Goal: Task Accomplishment & Management: Use online tool/utility

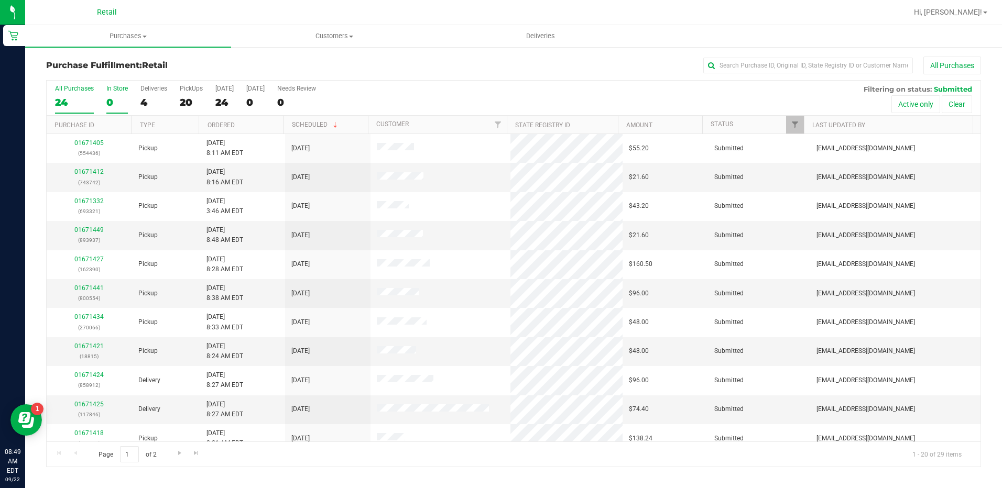
click at [115, 100] on div "0" at bounding box center [116, 102] width 21 height 12
click at [0, 0] on input "In Store 0" at bounding box center [0, 0] width 0 height 0
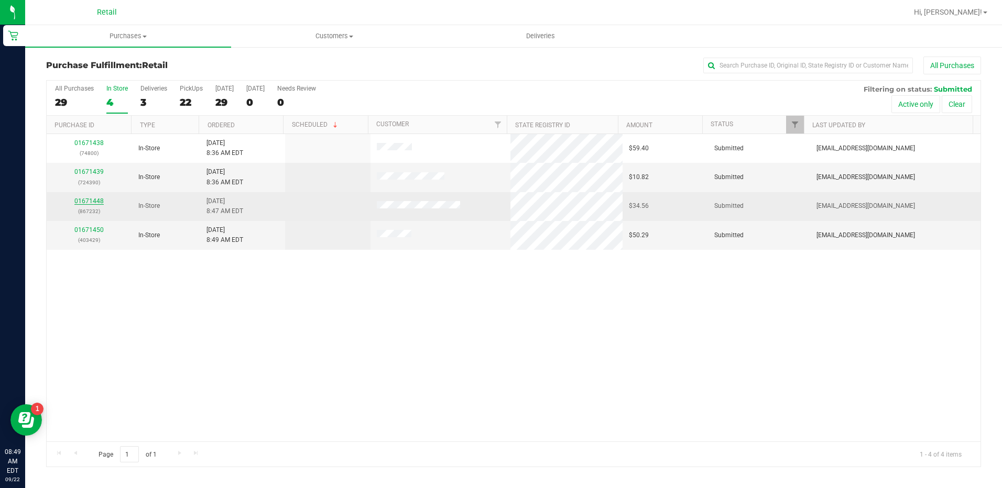
click at [83, 199] on link "01671448" at bounding box center [88, 201] width 29 height 7
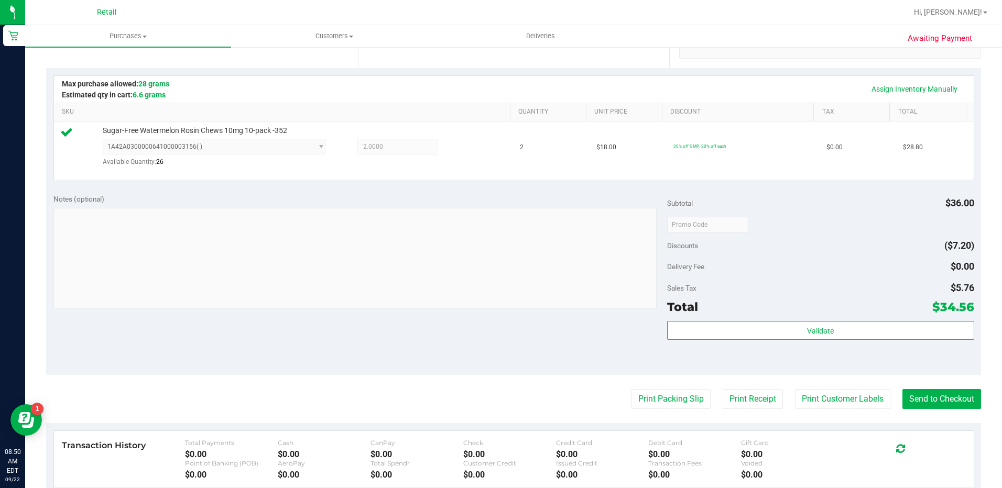
scroll to position [262, 0]
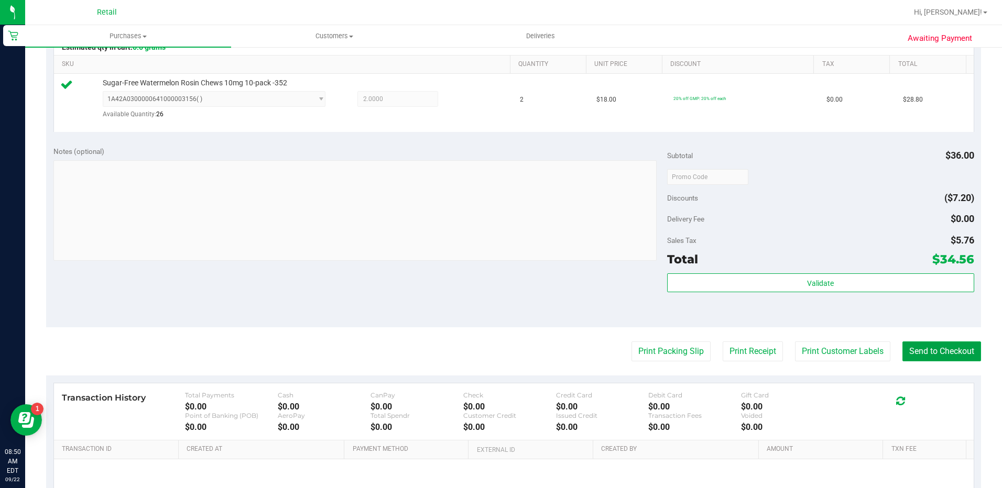
drag, startPoint x: 954, startPoint y: 347, endPoint x: 944, endPoint y: 338, distance: 13.0
click at [953, 347] on button "Send to Checkout" at bounding box center [941, 352] width 79 height 20
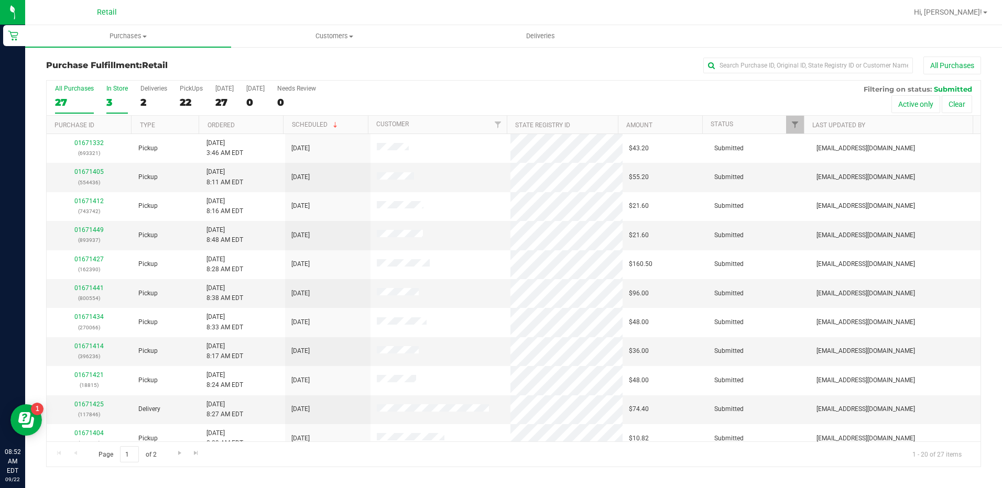
click at [121, 100] on div "3" at bounding box center [116, 102] width 21 height 12
click at [0, 0] on input "In Store 3" at bounding box center [0, 0] width 0 height 0
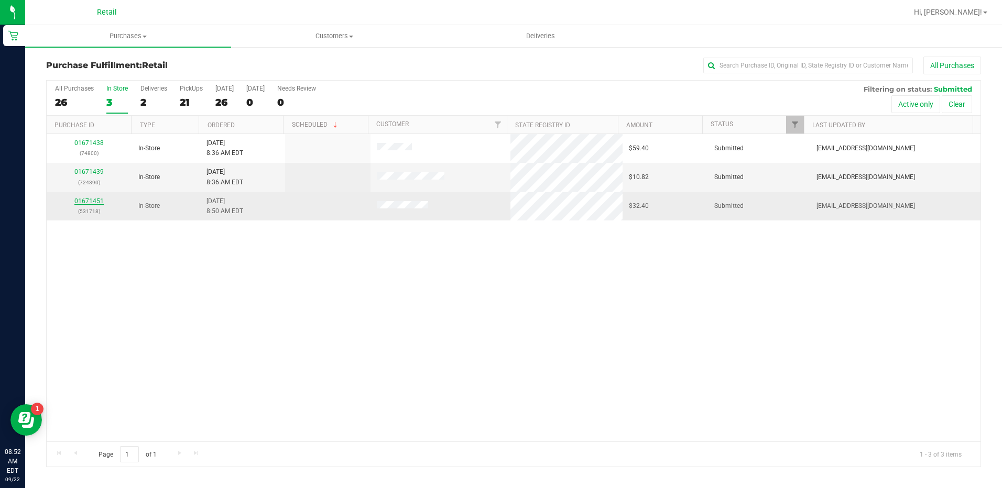
click at [93, 200] on link "01671451" at bounding box center [88, 201] width 29 height 7
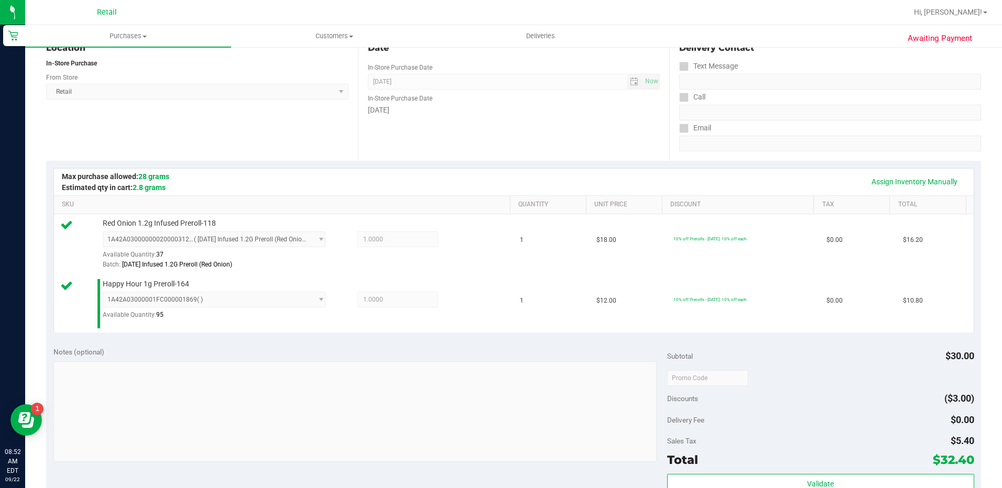
scroll to position [210, 0]
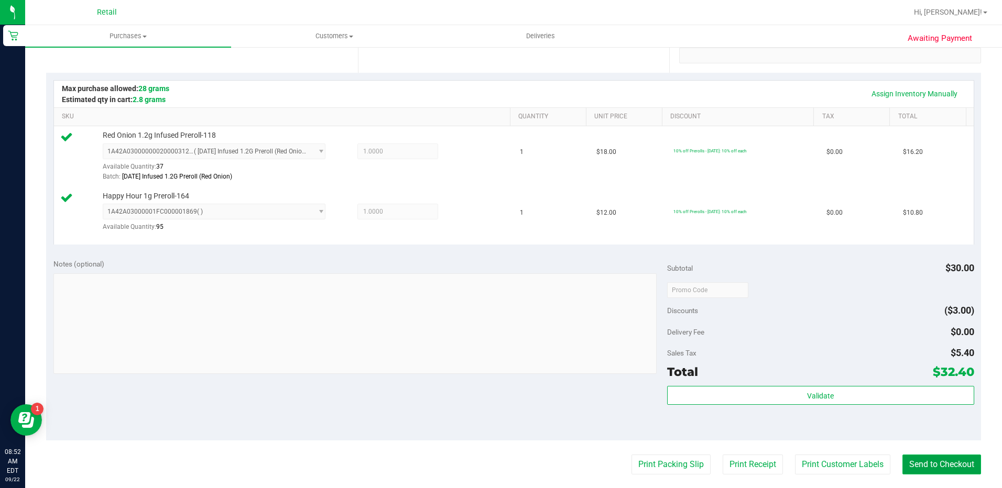
click at [953, 464] on button "Send to Checkout" at bounding box center [941, 465] width 79 height 20
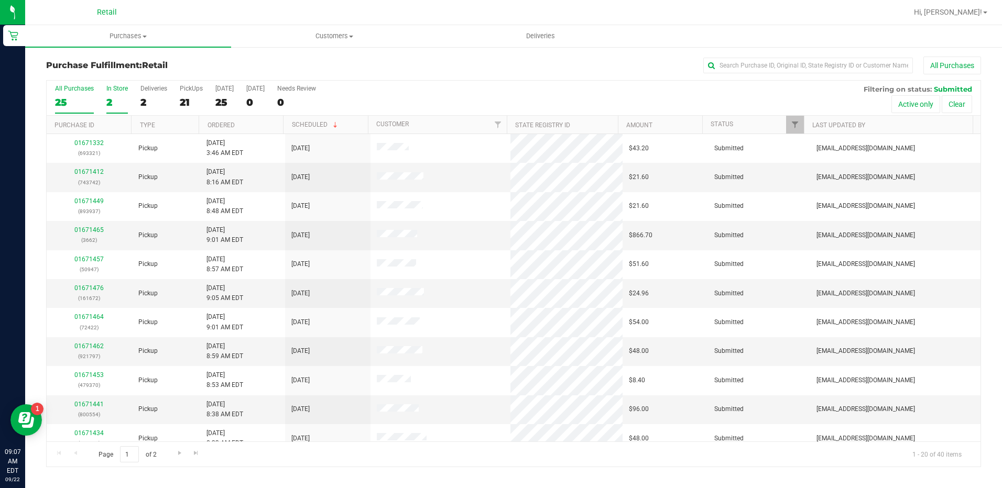
click at [118, 112] on label "In Store 2" at bounding box center [116, 99] width 21 height 29
click at [0, 0] on input "In Store 2" at bounding box center [0, 0] width 0 height 0
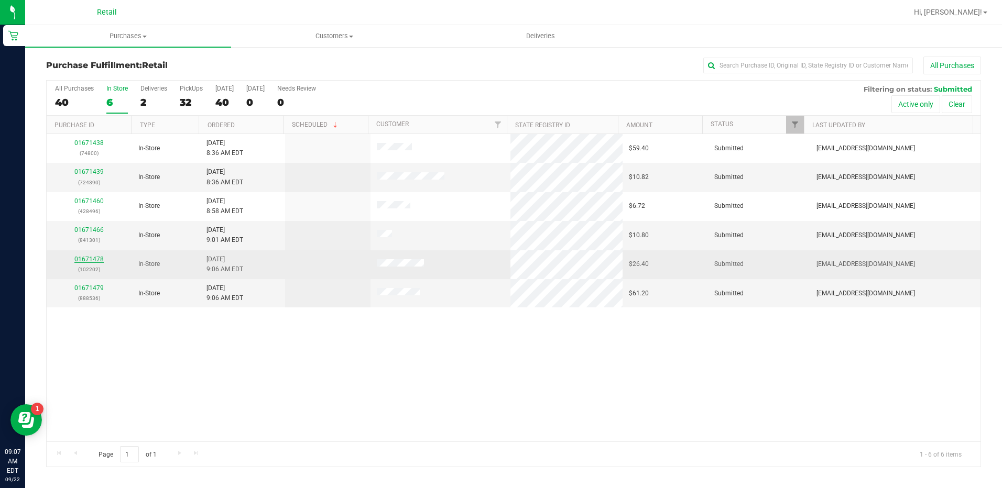
click at [93, 257] on link "01671478" at bounding box center [88, 259] width 29 height 7
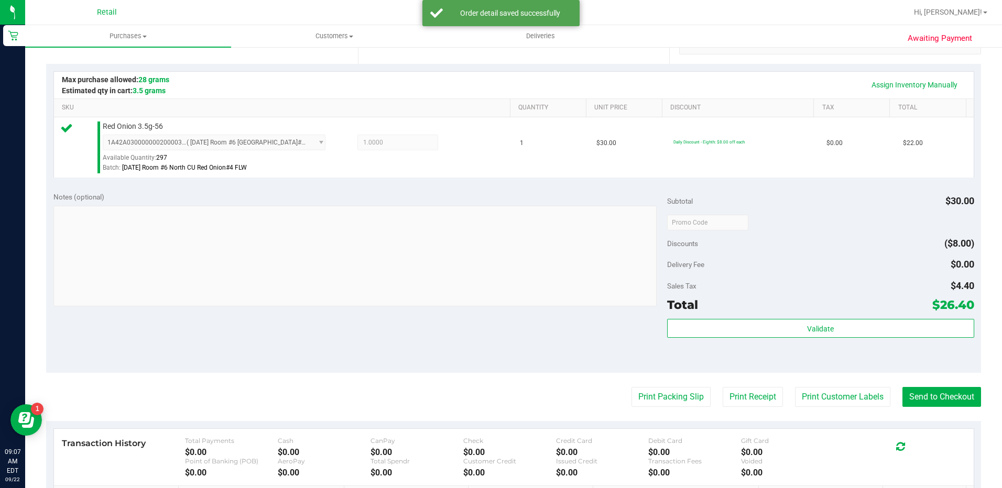
scroll to position [314, 0]
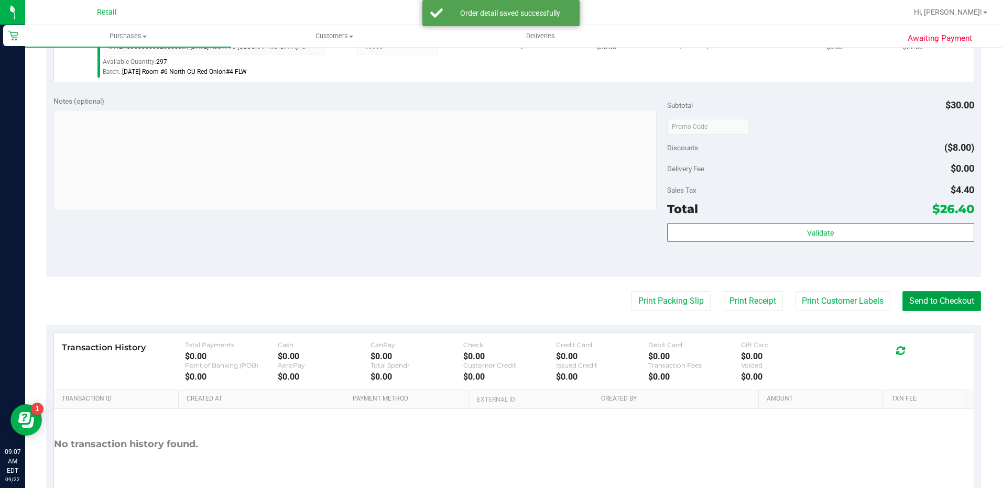
click at [942, 302] on button "Send to Checkout" at bounding box center [941, 301] width 79 height 20
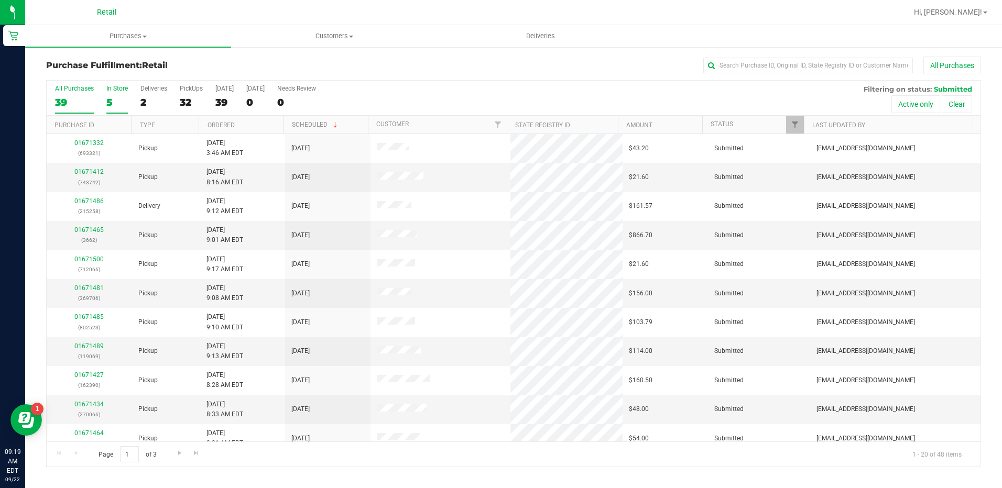
click at [111, 100] on div "5" at bounding box center [116, 102] width 21 height 12
click at [0, 0] on input "In Store 5" at bounding box center [0, 0] width 0 height 0
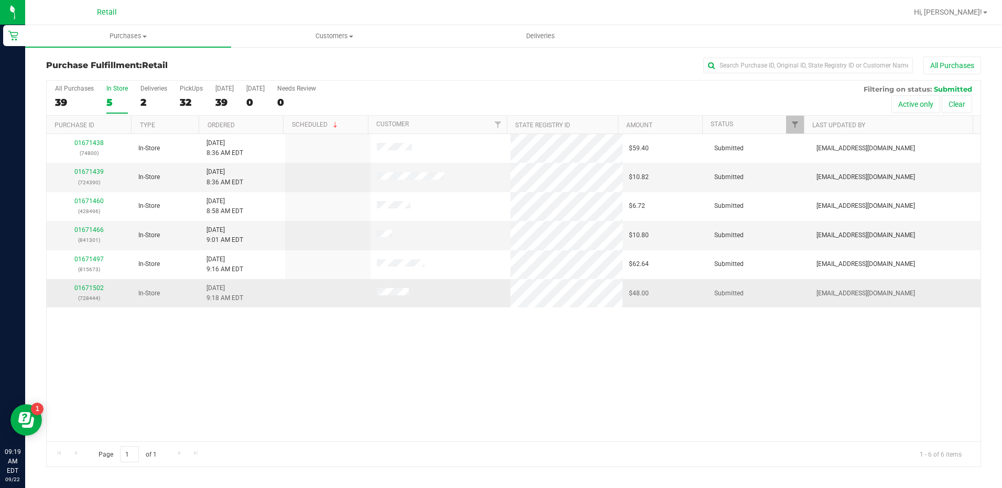
click at [95, 284] on div "01671502 (728444)" at bounding box center [89, 294] width 73 height 20
click at [97, 291] on link "01671502" at bounding box center [88, 288] width 29 height 7
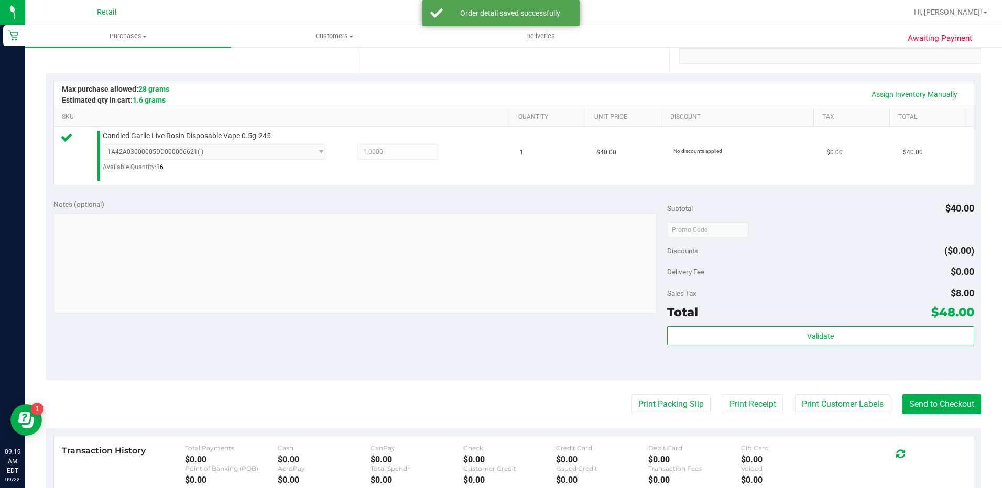
scroll to position [210, 0]
drag, startPoint x: 947, startPoint y: 405, endPoint x: 795, endPoint y: 285, distance: 194.0
click at [947, 405] on button "Send to Checkout" at bounding box center [941, 404] width 79 height 20
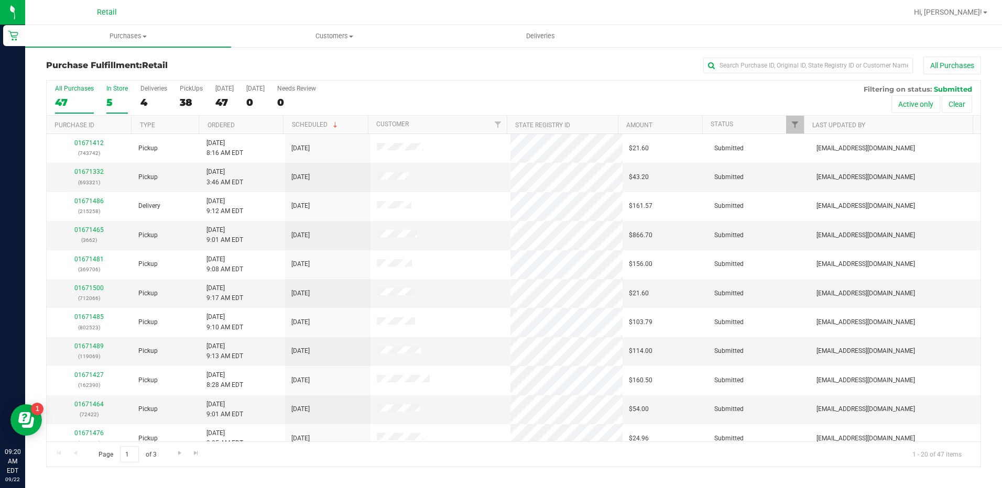
click at [116, 97] on div "5" at bounding box center [116, 102] width 21 height 12
click at [0, 0] on input "In Store 5" at bounding box center [0, 0] width 0 height 0
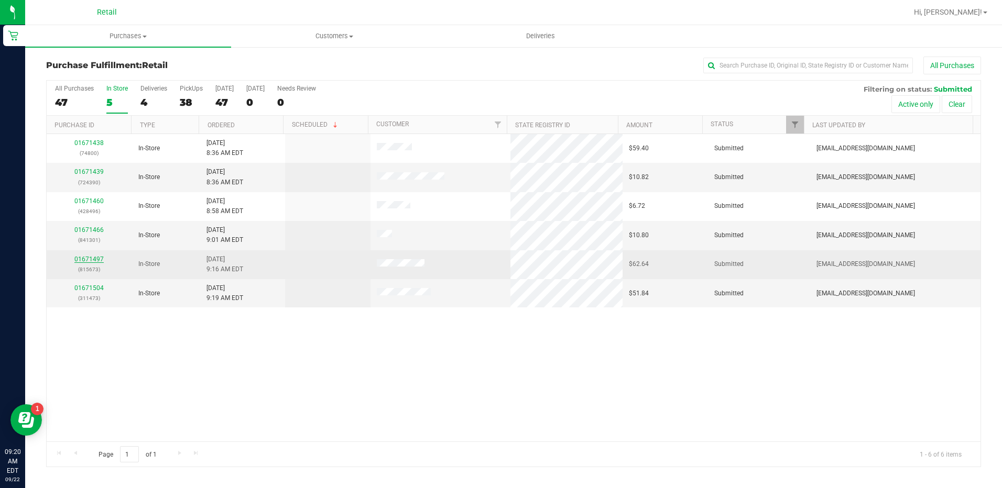
click at [79, 260] on link "01671497" at bounding box center [88, 259] width 29 height 7
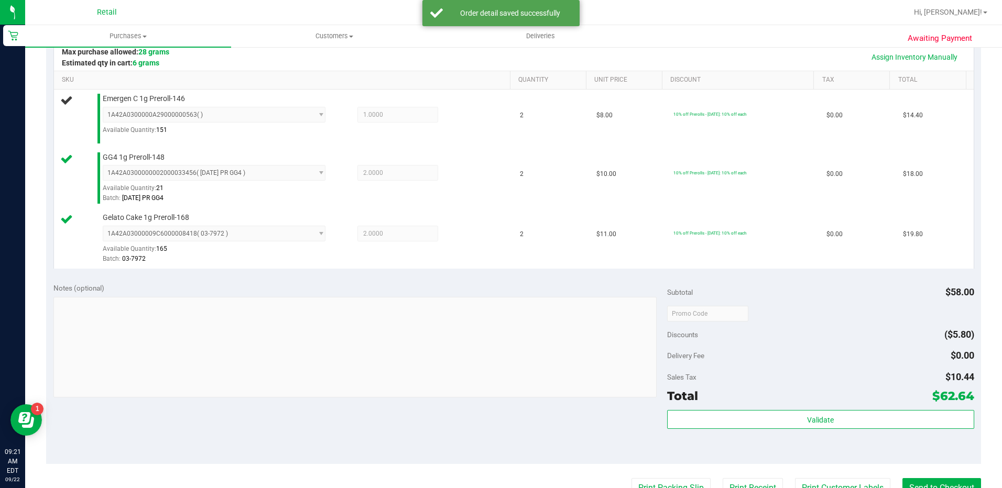
scroll to position [262, 0]
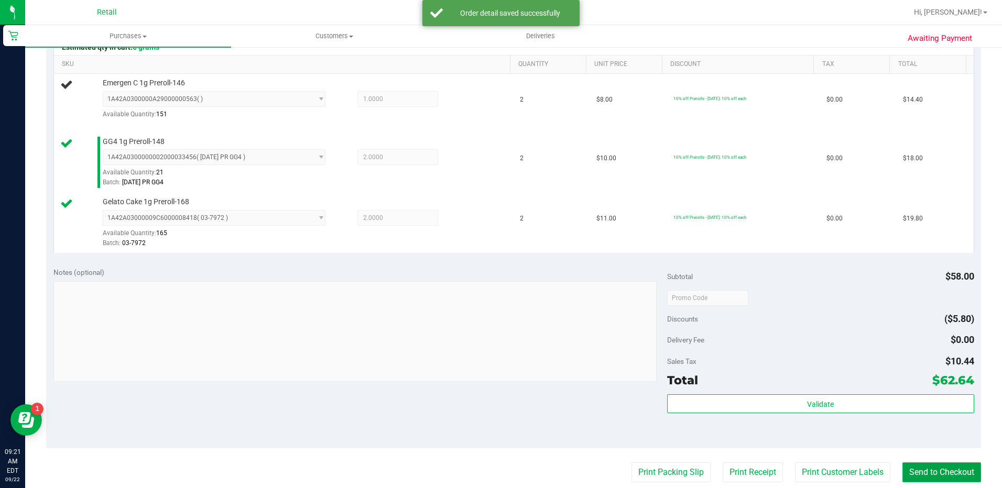
click at [956, 476] on button "Send to Checkout" at bounding box center [941, 473] width 79 height 20
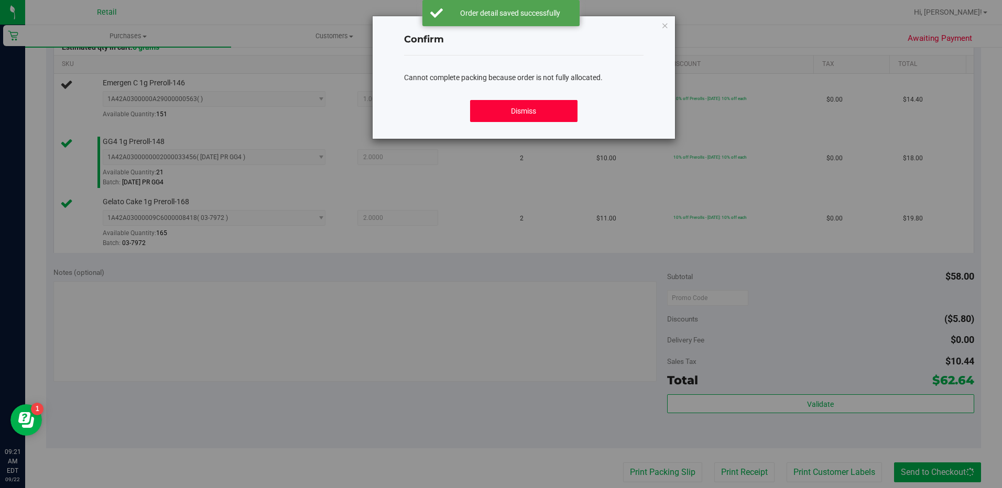
click at [532, 107] on button "Dismiss" at bounding box center [523, 111] width 107 height 22
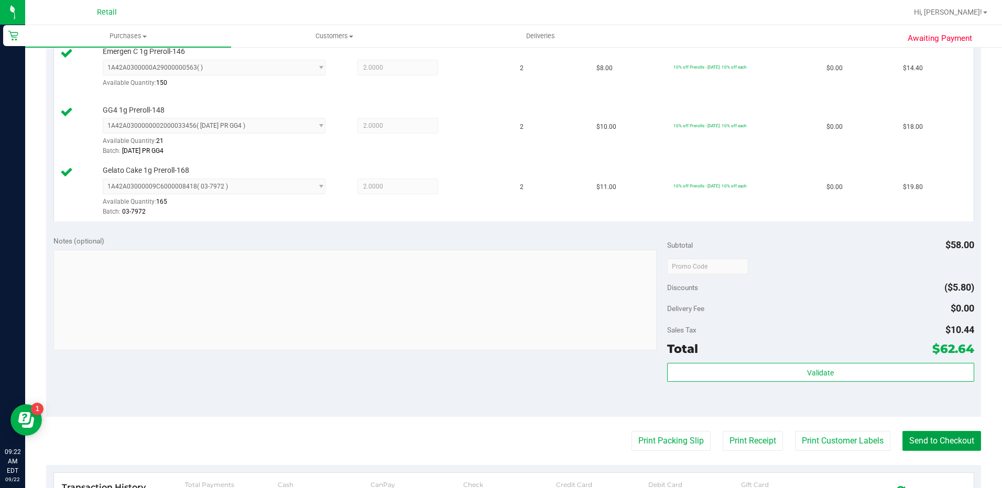
scroll to position [314, 0]
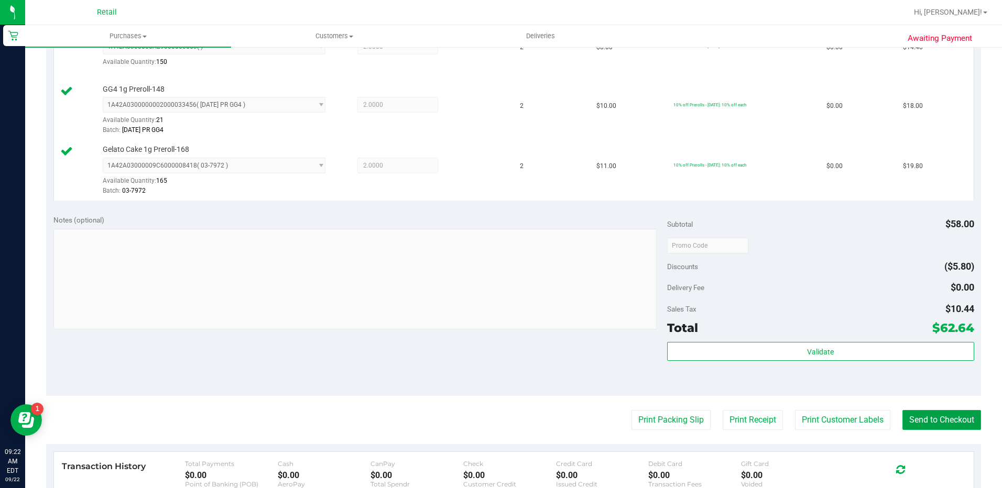
click at [924, 417] on button "Send to Checkout" at bounding box center [941, 420] width 79 height 20
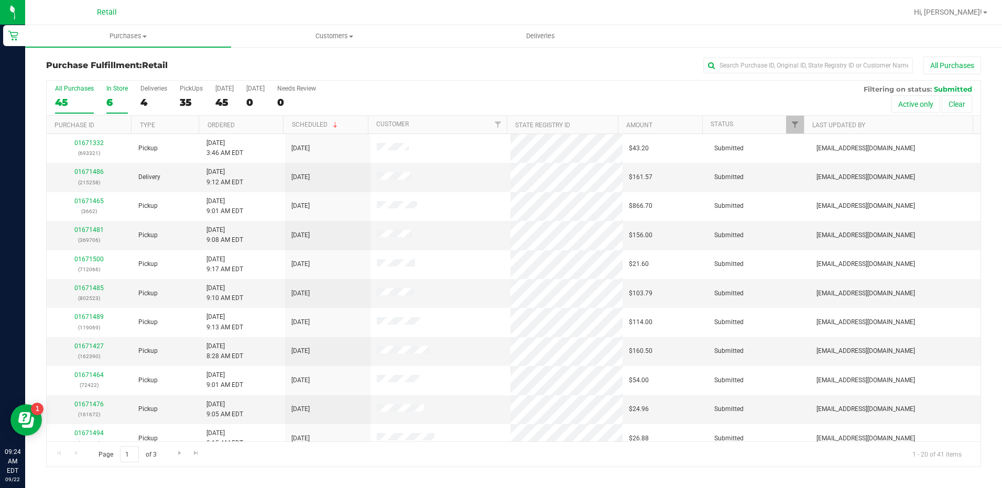
click at [115, 90] on div "In Store" at bounding box center [116, 88] width 21 height 7
click at [0, 0] on input "In Store 6" at bounding box center [0, 0] width 0 height 0
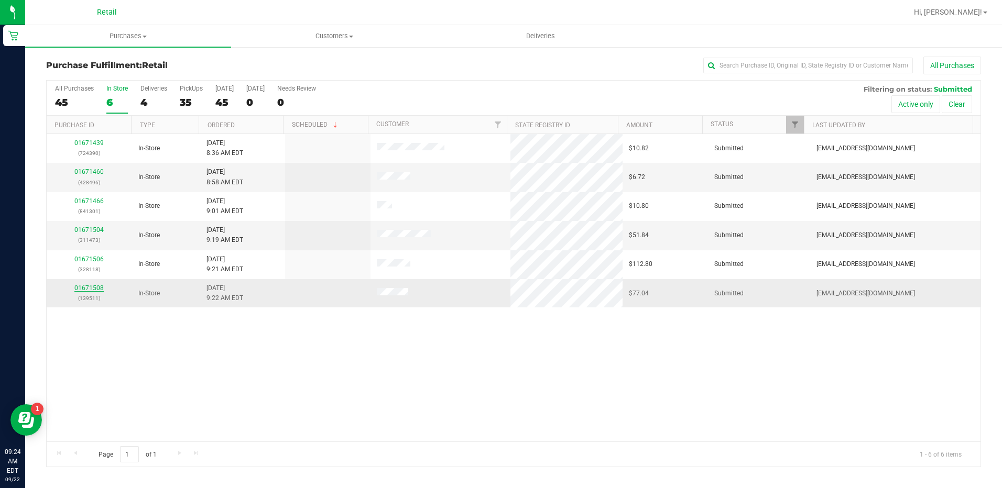
click at [92, 287] on link "01671508" at bounding box center [88, 288] width 29 height 7
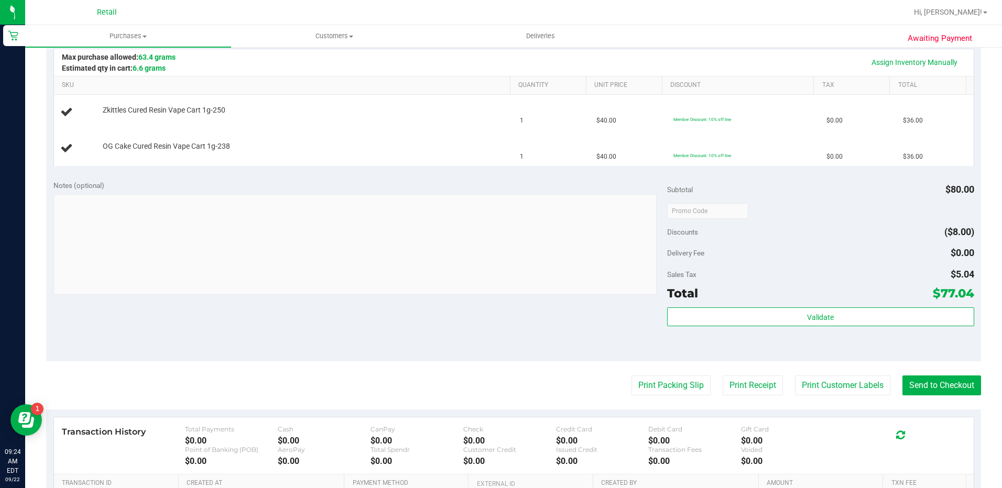
scroll to position [210, 0]
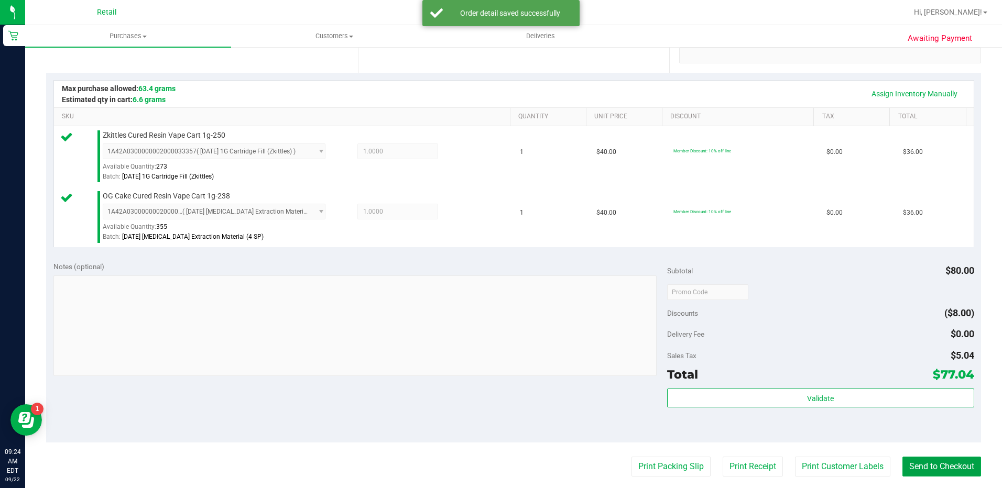
drag, startPoint x: 902, startPoint y: 464, endPoint x: 897, endPoint y: 453, distance: 12.4
click at [903, 464] on button "Send to Checkout" at bounding box center [941, 467] width 79 height 20
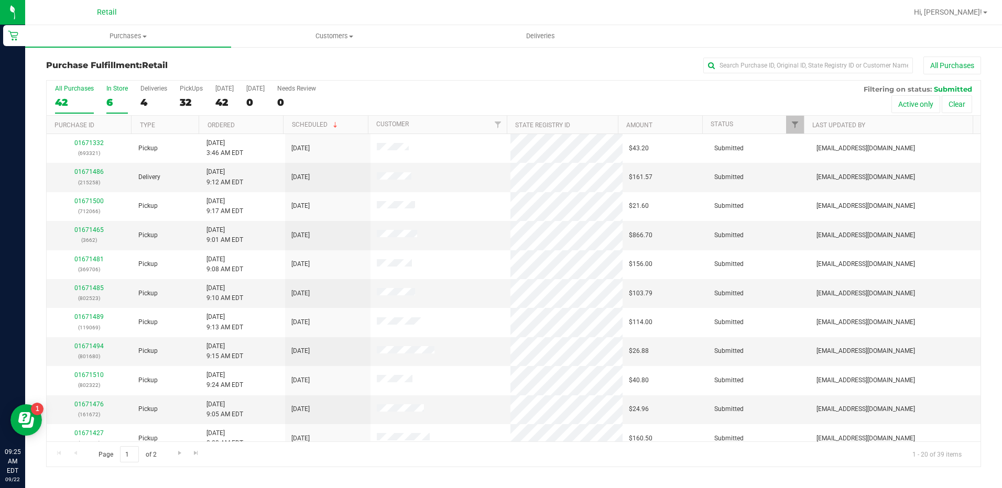
click at [124, 87] on div "In Store" at bounding box center [116, 88] width 21 height 7
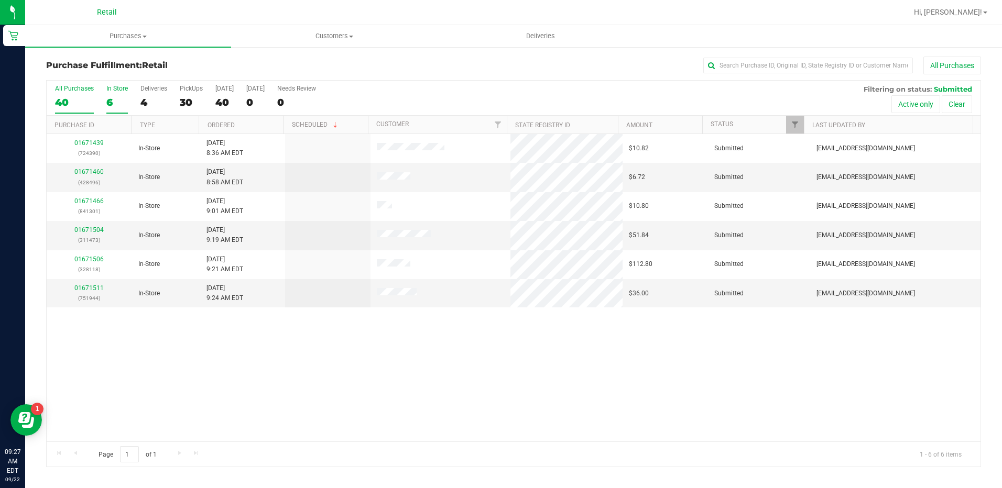
click at [120, 105] on div "6" at bounding box center [116, 102] width 21 height 12
click at [0, 0] on input "In Store 6" at bounding box center [0, 0] width 0 height 0
click at [92, 288] on link "01671511" at bounding box center [88, 288] width 29 height 7
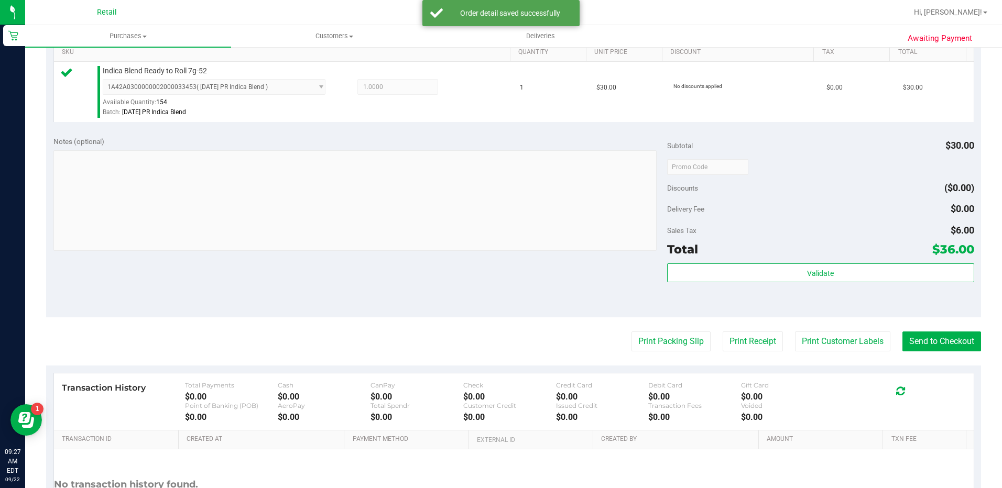
scroll to position [314, 0]
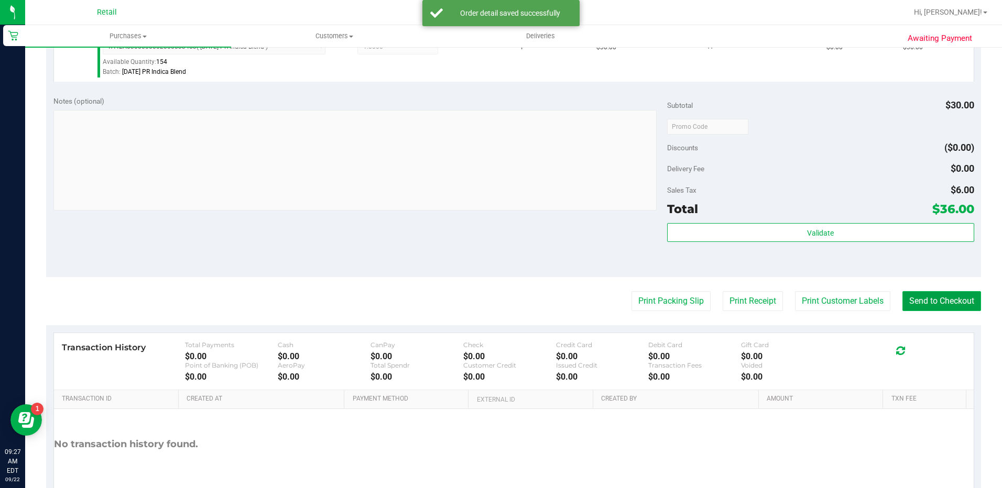
click at [906, 306] on button "Send to Checkout" at bounding box center [941, 301] width 79 height 20
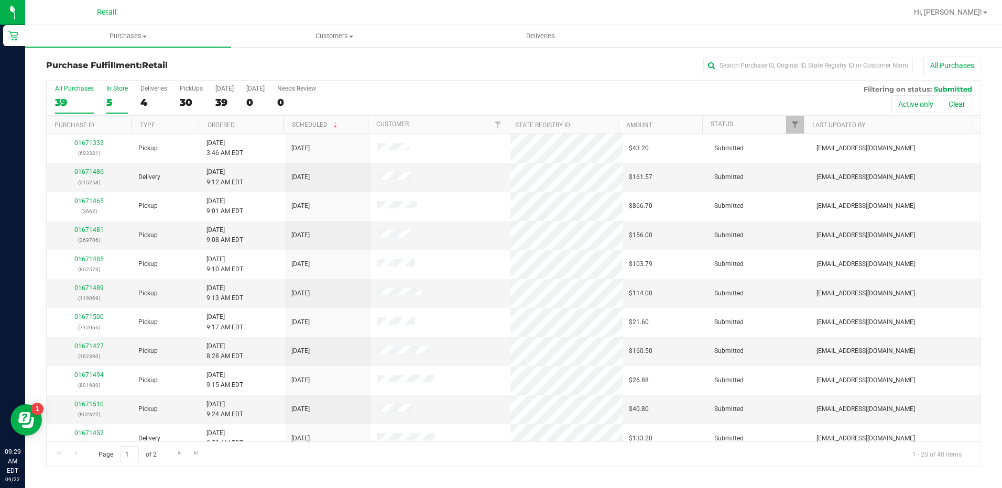
click at [116, 97] on div "5" at bounding box center [116, 102] width 21 height 12
click at [0, 0] on input "In Store 5" at bounding box center [0, 0] width 0 height 0
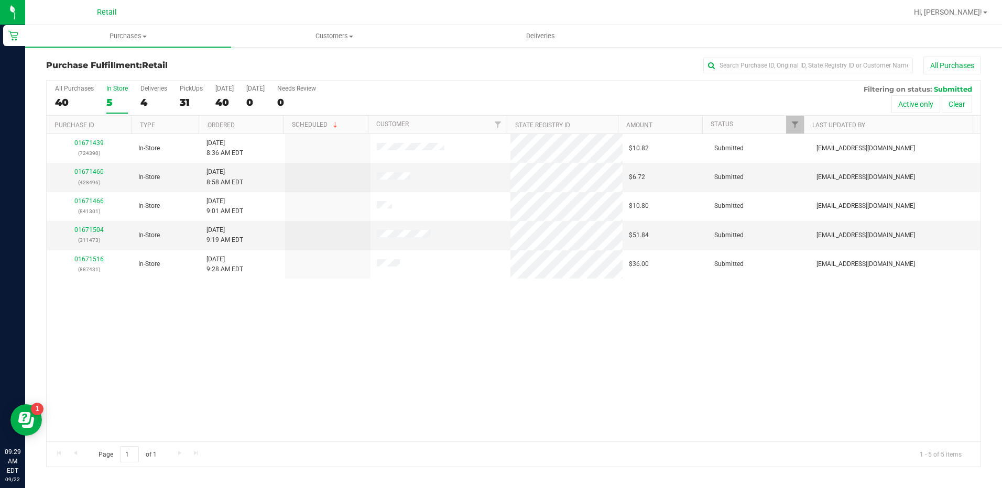
click at [106, 99] on div "5" at bounding box center [116, 102] width 21 height 12
click at [0, 0] on input "In Store 5" at bounding box center [0, 0] width 0 height 0
click at [144, 100] on div "4" at bounding box center [153, 102] width 27 height 12
click at [0, 0] on input "Deliveries 4" at bounding box center [0, 0] width 0 height 0
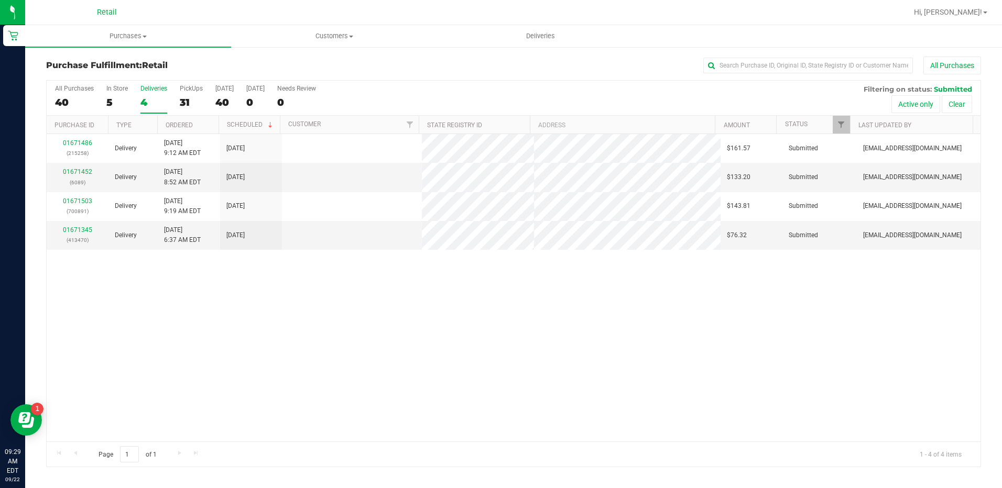
click at [101, 105] on div "All Purchases 40 In Store 5 Deliveries 4 PickUps 31 [DATE] 40 [DATE] 0 Needs Re…" at bounding box center [514, 98] width 934 height 35
click at [115, 100] on div "5" at bounding box center [116, 102] width 21 height 12
click at [0, 0] on input "In Store 5" at bounding box center [0, 0] width 0 height 0
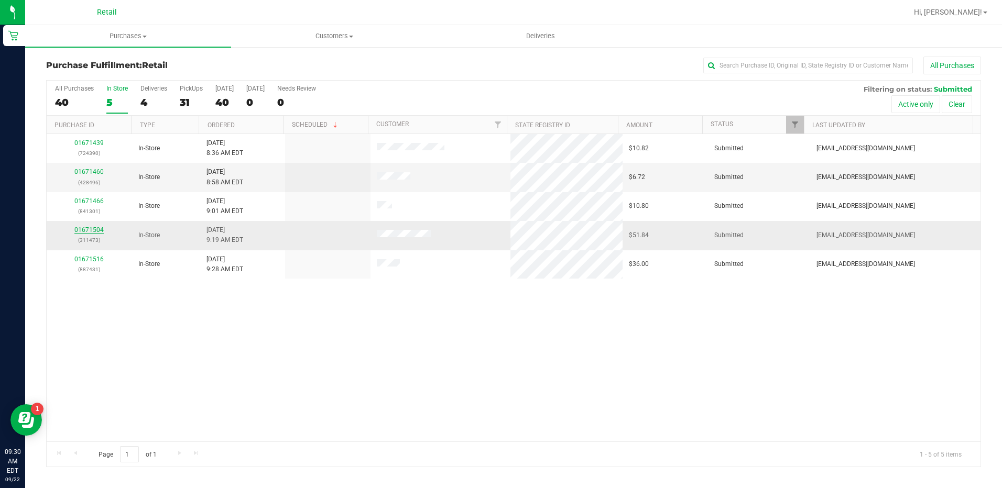
click at [92, 232] on link "01671504" at bounding box center [88, 229] width 29 height 7
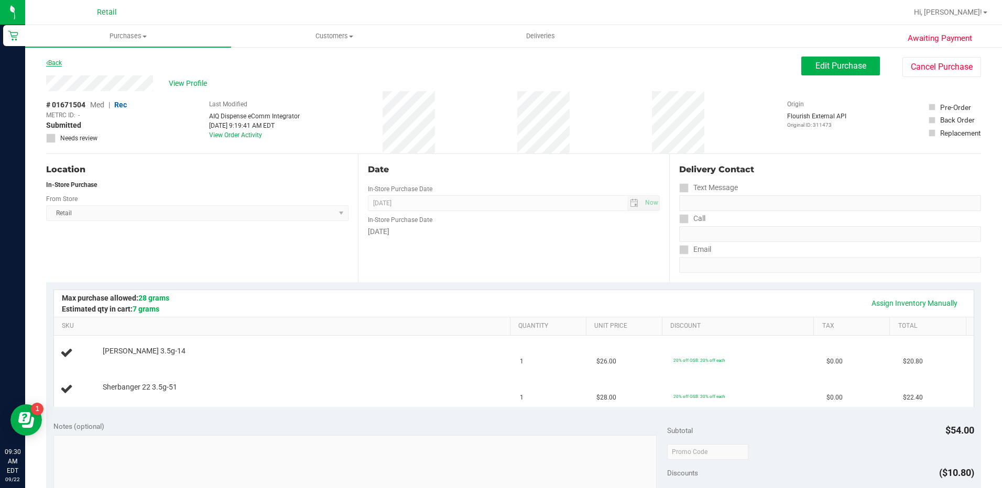
click at [59, 62] on link "Back" at bounding box center [54, 62] width 16 height 7
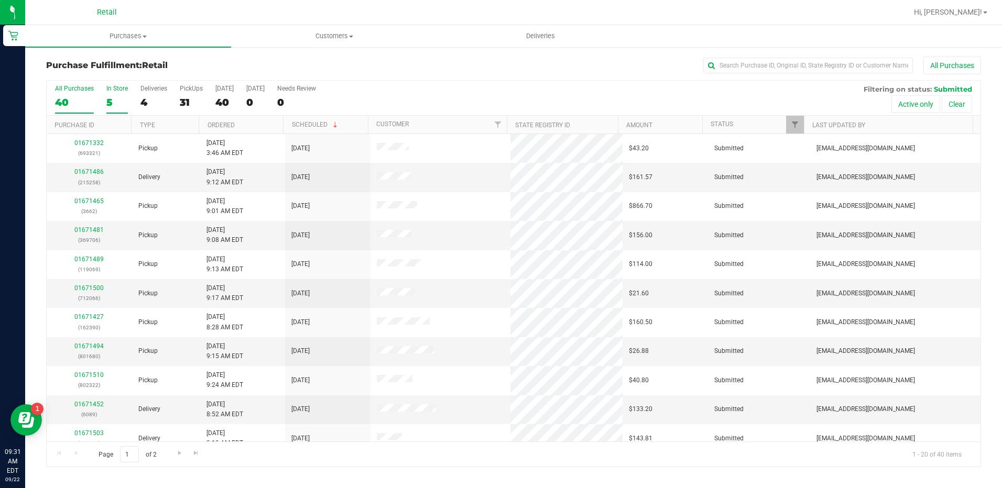
click at [109, 105] on div "5" at bounding box center [116, 102] width 21 height 12
click at [0, 0] on input "In Store 5" at bounding box center [0, 0] width 0 height 0
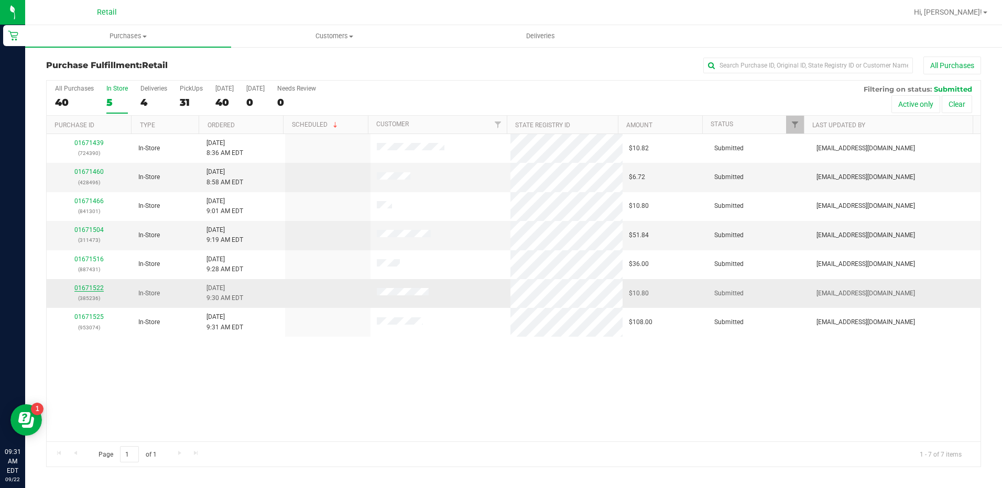
click at [86, 286] on link "01671522" at bounding box center [88, 288] width 29 height 7
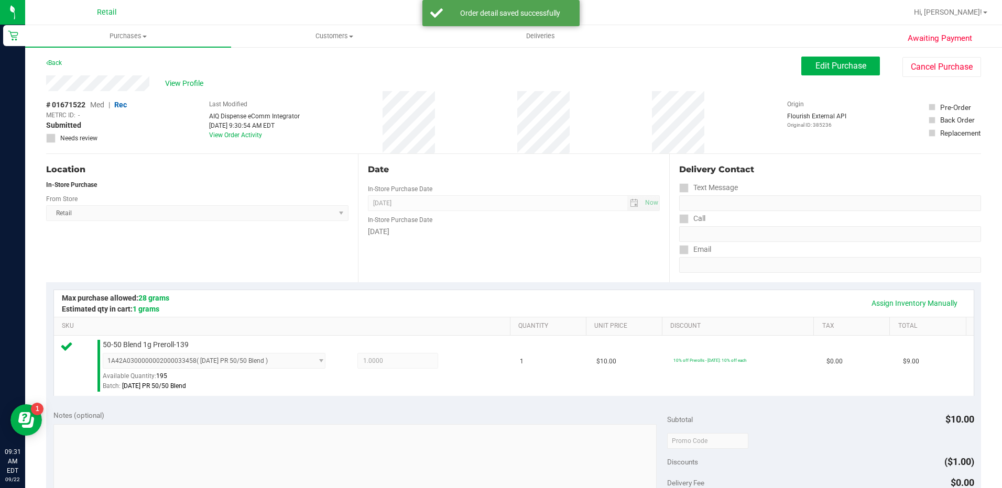
scroll to position [314, 0]
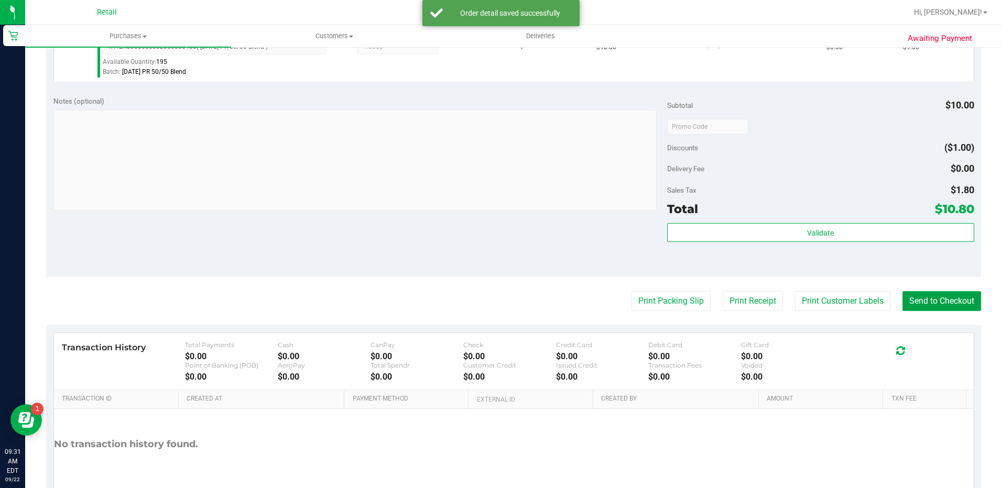
click at [914, 307] on button "Send to Checkout" at bounding box center [941, 301] width 79 height 20
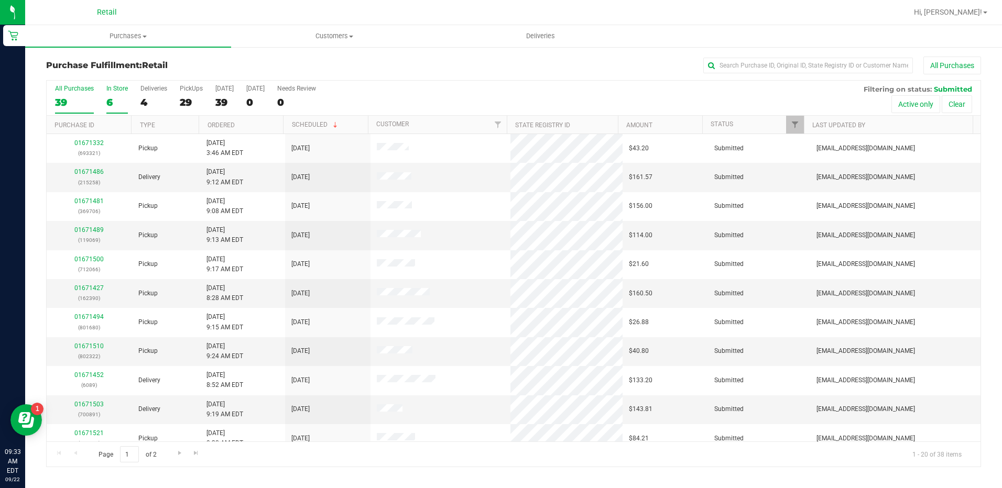
click at [116, 92] on div "In Store" at bounding box center [116, 88] width 21 height 7
click at [0, 0] on input "In Store 6" at bounding box center [0, 0] width 0 height 0
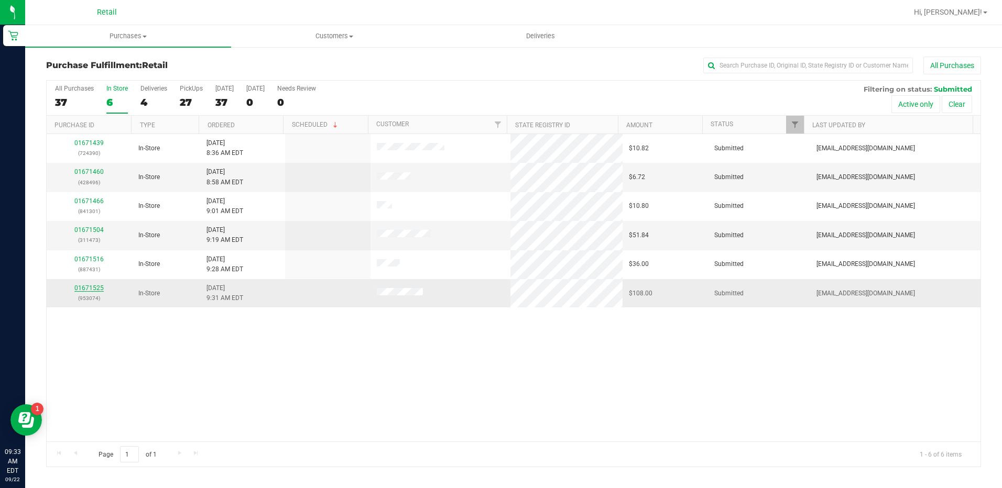
click at [97, 288] on link "01671525" at bounding box center [88, 288] width 29 height 7
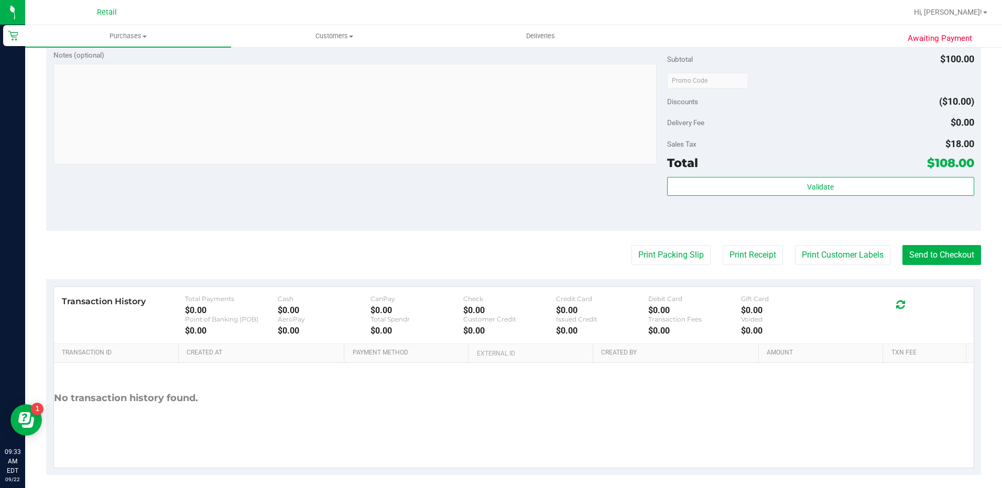
scroll to position [367, 0]
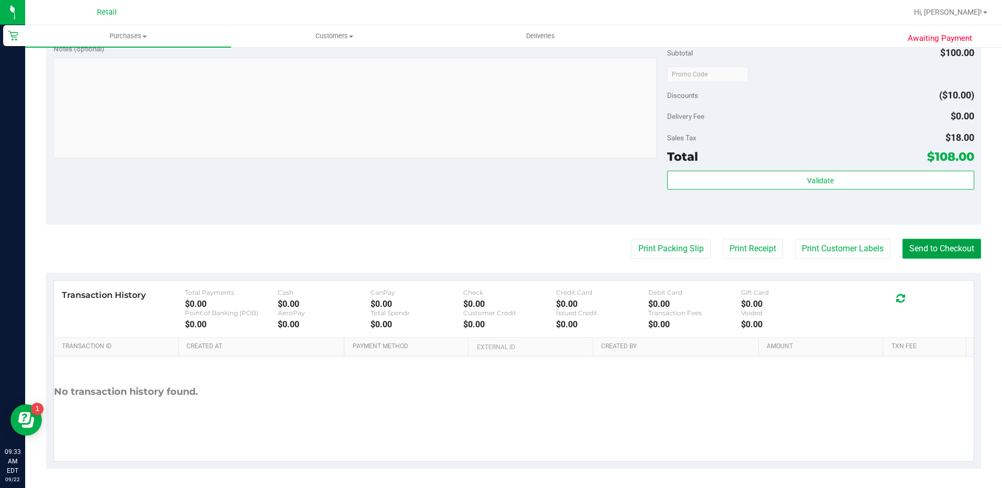
click at [925, 252] on button "Send to Checkout" at bounding box center [941, 249] width 79 height 20
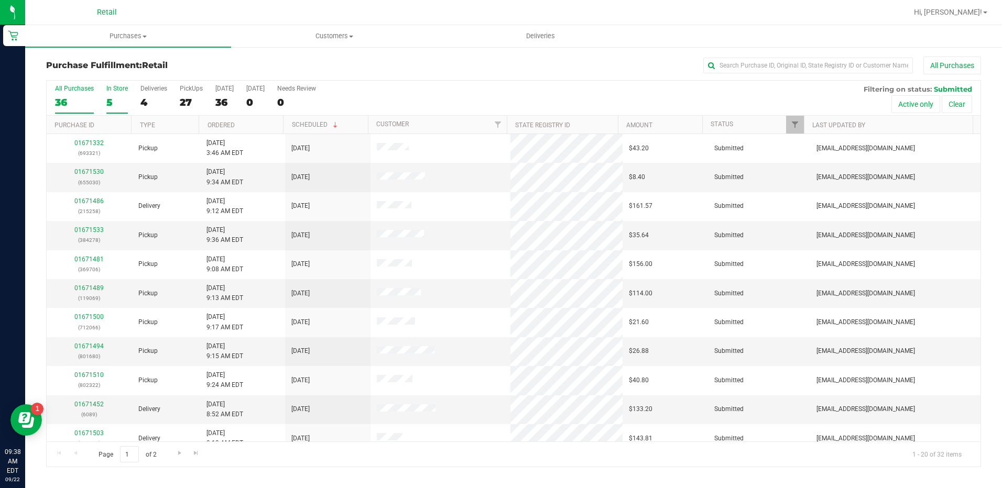
click at [106, 86] on div "In Store" at bounding box center [116, 88] width 21 height 7
click at [0, 0] on input "In Store 5" at bounding box center [0, 0] width 0 height 0
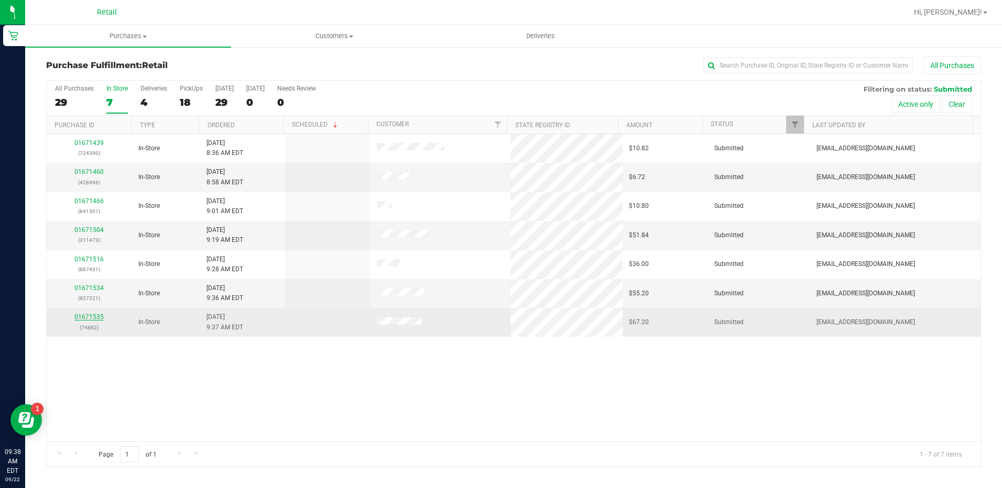
click at [90, 318] on link "01671535" at bounding box center [88, 316] width 29 height 7
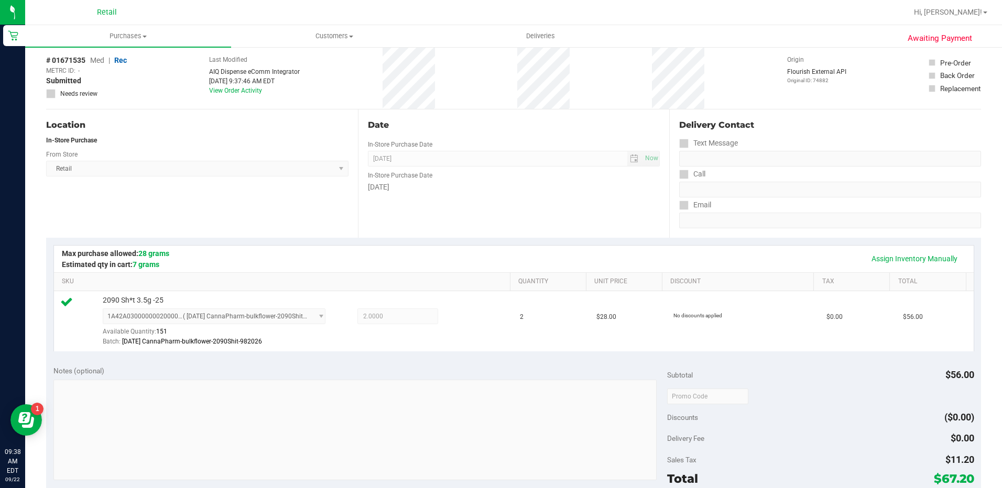
scroll to position [262, 0]
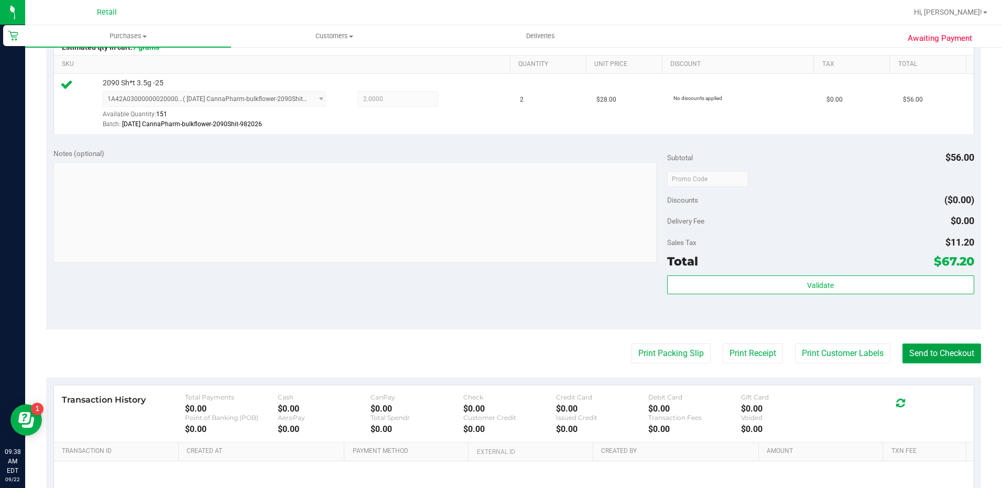
click at [909, 352] on button "Send to Checkout" at bounding box center [941, 354] width 79 height 20
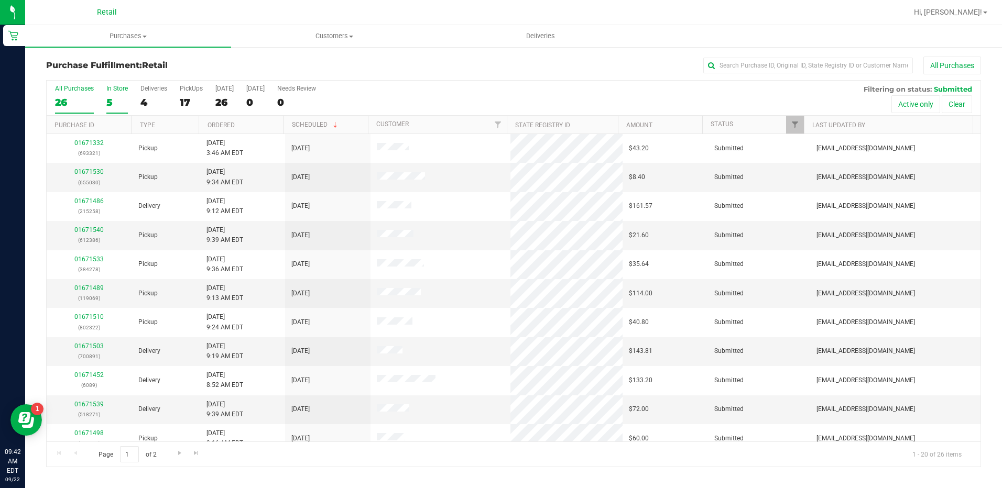
click at [115, 101] on div "5" at bounding box center [116, 102] width 21 height 12
click at [0, 0] on input "In Store 5" at bounding box center [0, 0] width 0 height 0
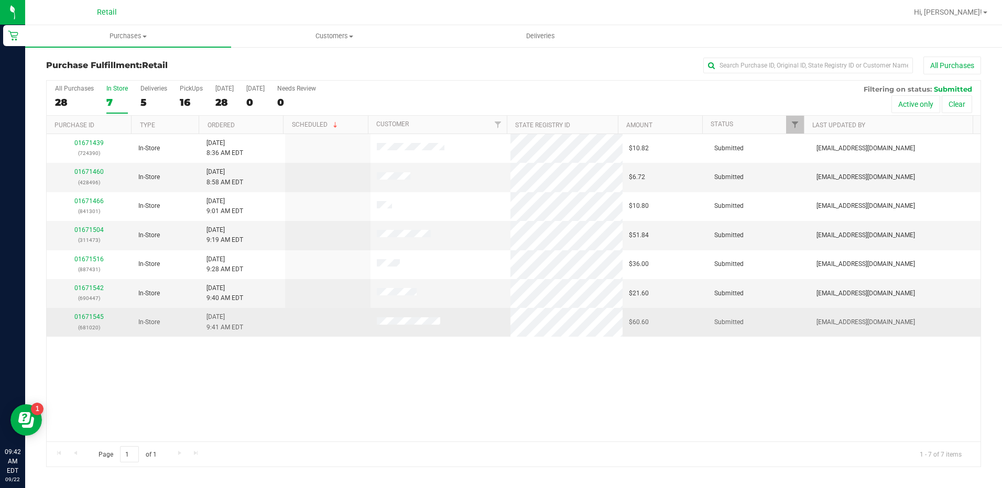
click at [88, 313] on div "01671545 (681020)" at bounding box center [89, 322] width 73 height 20
click at [89, 319] on link "01671545" at bounding box center [88, 316] width 29 height 7
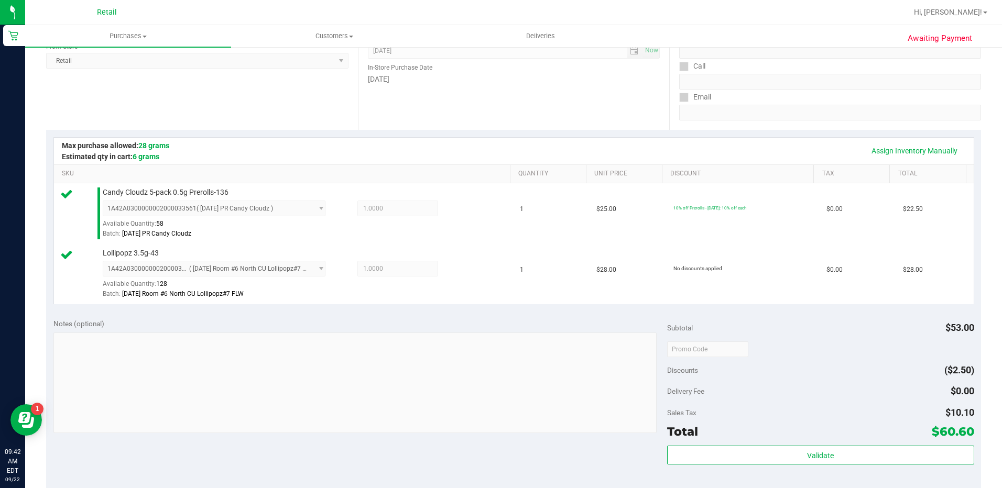
scroll to position [262, 0]
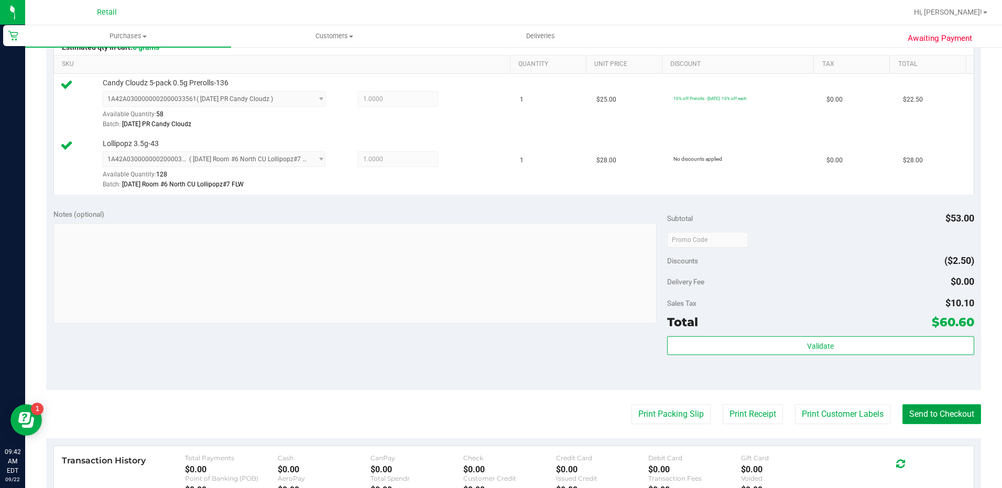
click at [927, 418] on button "Send to Checkout" at bounding box center [941, 415] width 79 height 20
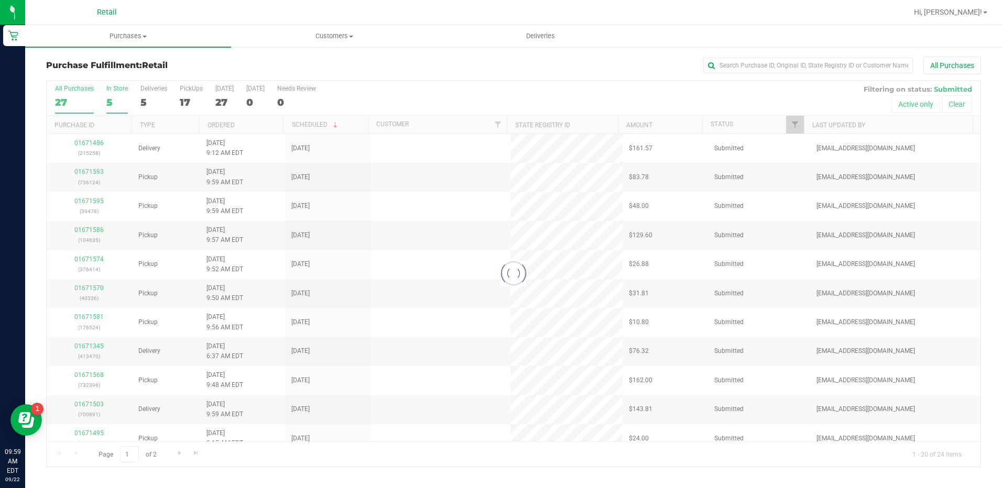
click at [121, 89] on div "In Store" at bounding box center [116, 88] width 21 height 7
click at [0, 0] on input "In Store 5" at bounding box center [0, 0] width 0 height 0
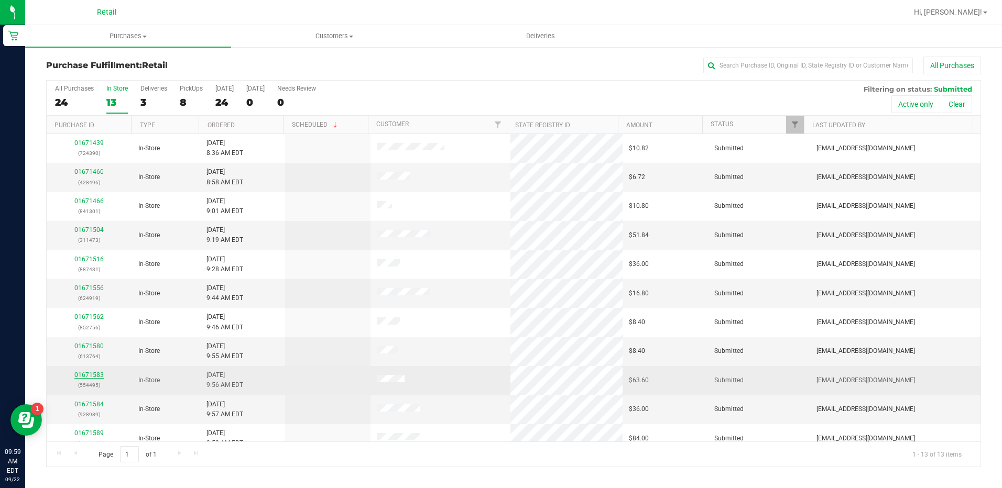
click at [86, 372] on link "01671583" at bounding box center [88, 375] width 29 height 7
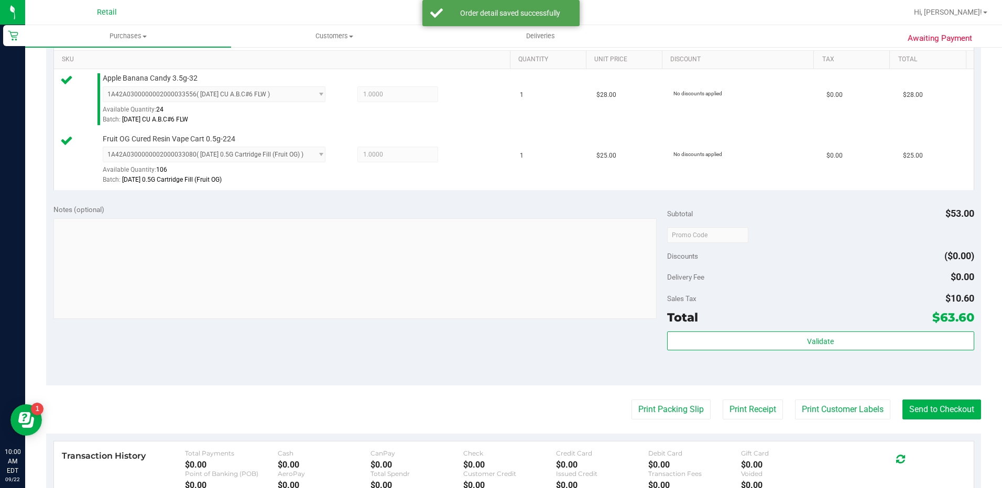
scroll to position [314, 0]
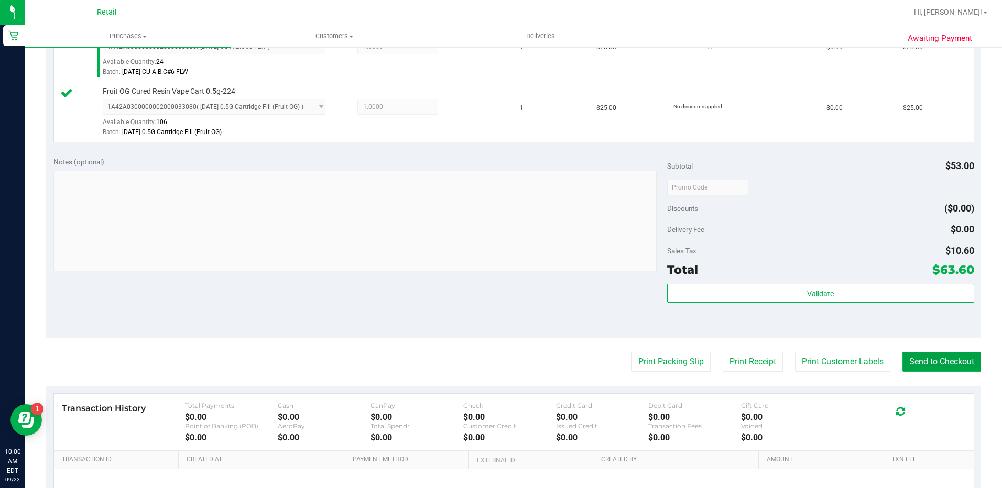
click at [932, 356] on button "Send to Checkout" at bounding box center [941, 362] width 79 height 20
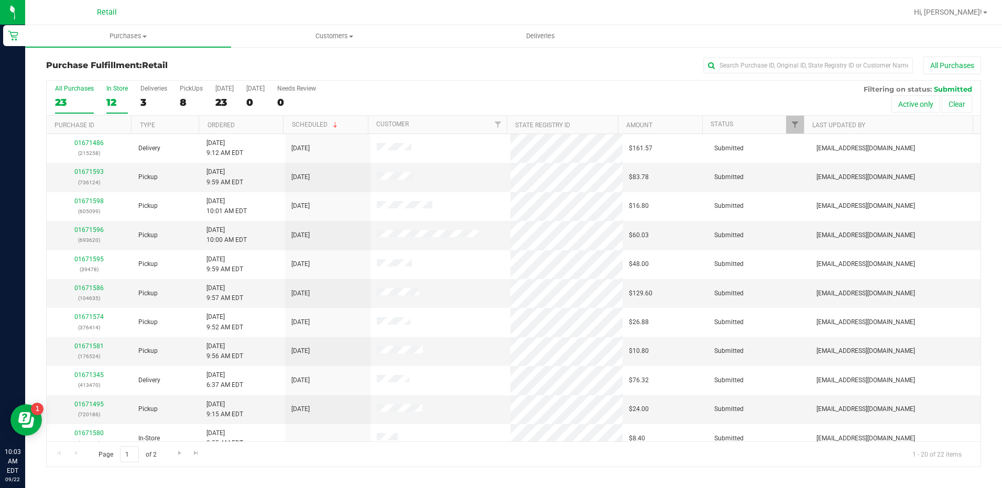
click at [113, 95] on label "In Store 12" at bounding box center [116, 99] width 21 height 29
click at [0, 0] on input "In Store 12" at bounding box center [0, 0] width 0 height 0
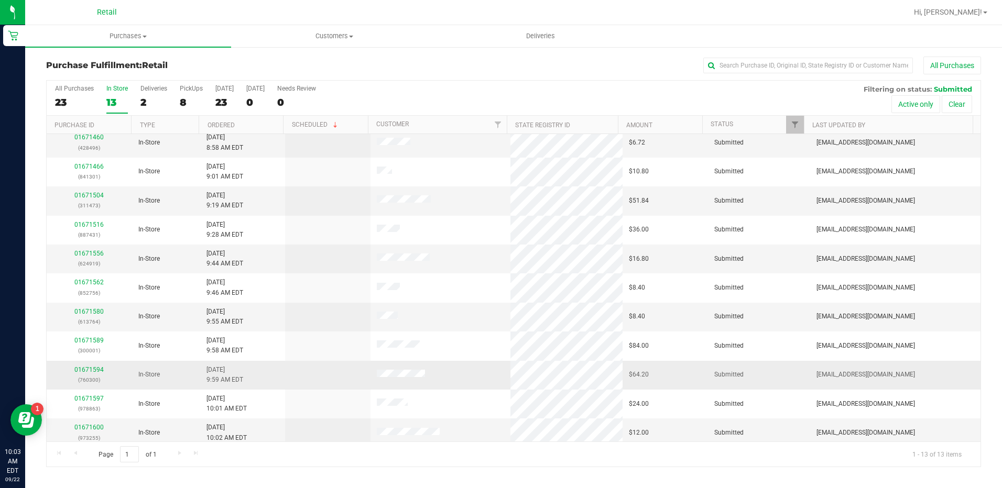
scroll to position [69, 0]
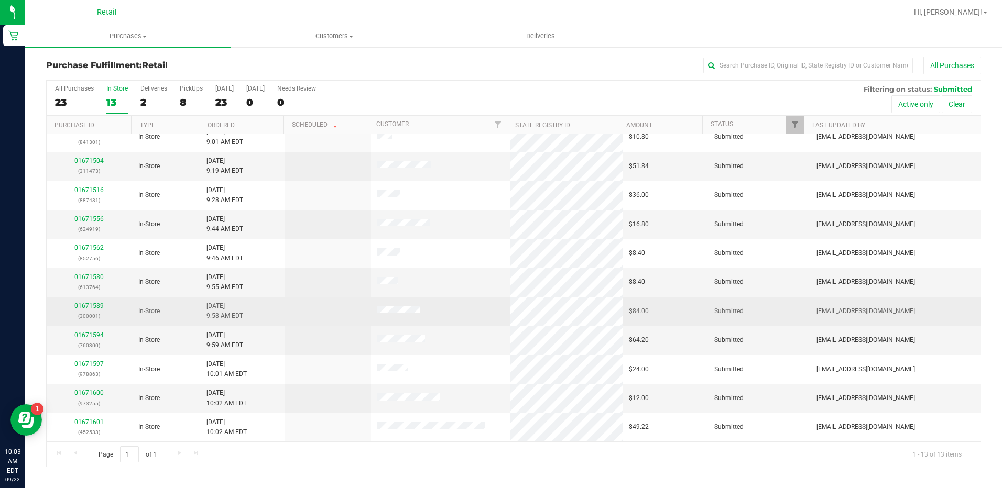
click at [95, 302] on link "01671589" at bounding box center [88, 305] width 29 height 7
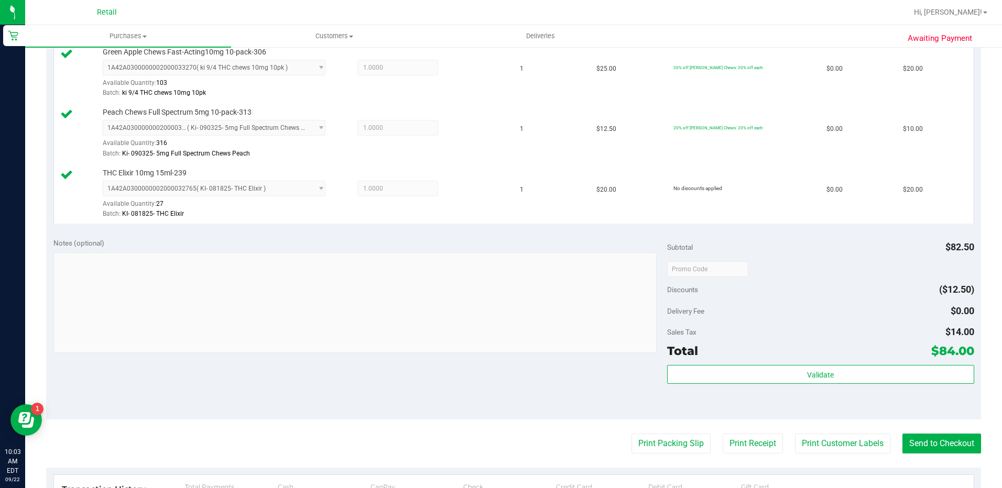
scroll to position [419, 0]
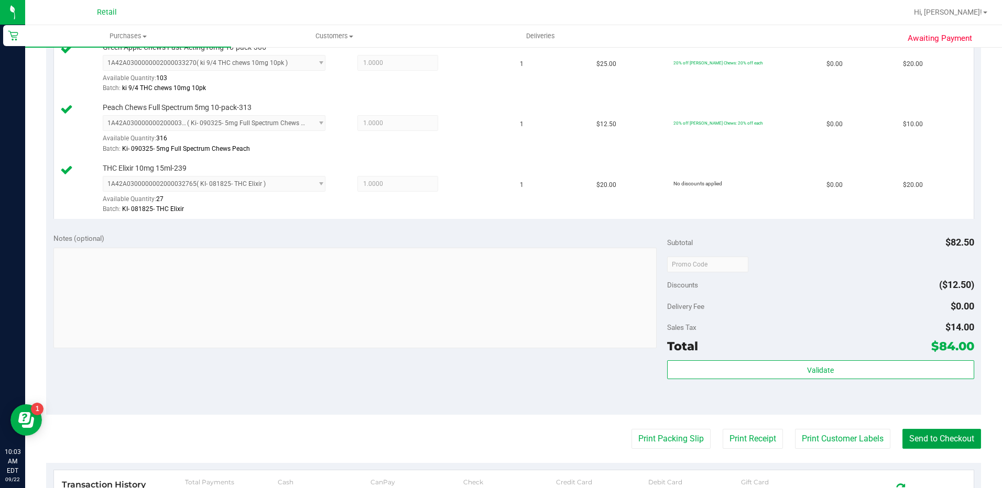
drag, startPoint x: 912, startPoint y: 431, endPoint x: 854, endPoint y: 386, distance: 73.5
click at [912, 431] on button "Send to Checkout" at bounding box center [941, 439] width 79 height 20
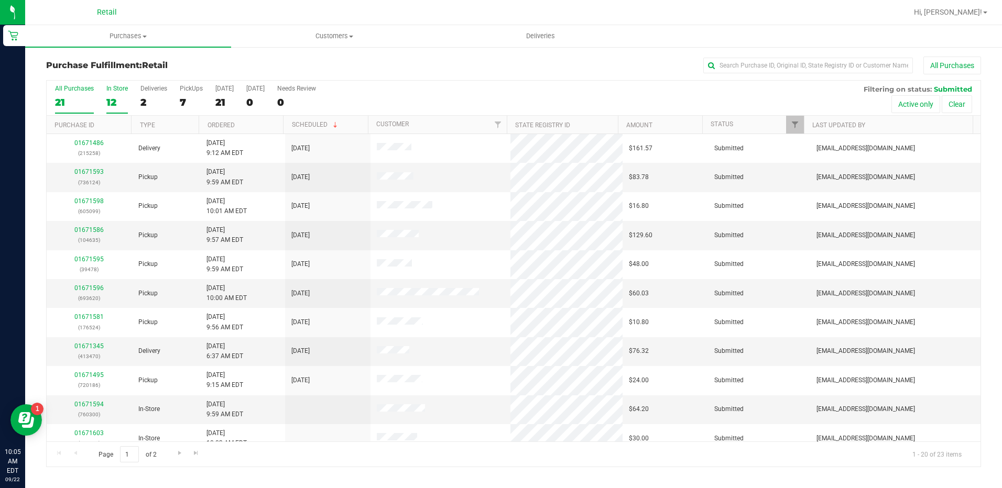
click at [117, 89] on div "In Store" at bounding box center [116, 88] width 21 height 7
click at [0, 0] on input "In Store 12" at bounding box center [0, 0] width 0 height 0
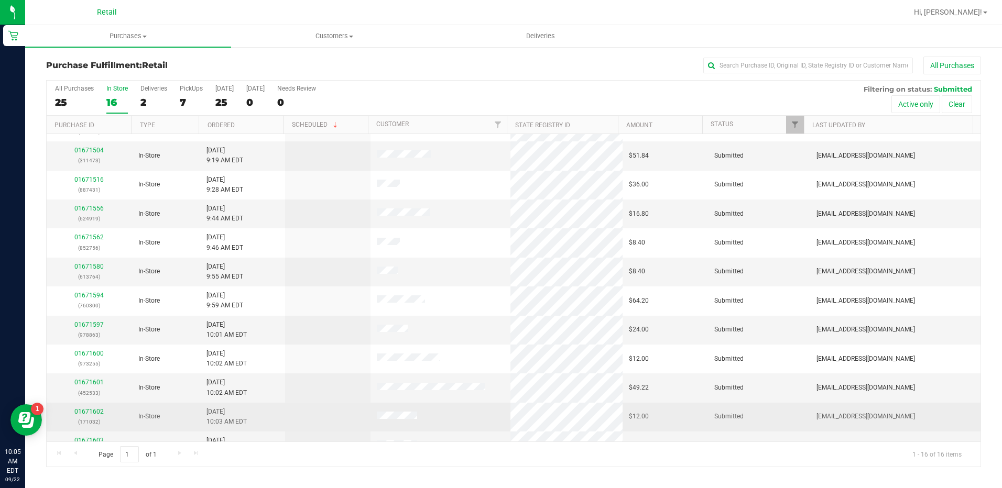
scroll to position [157, 0]
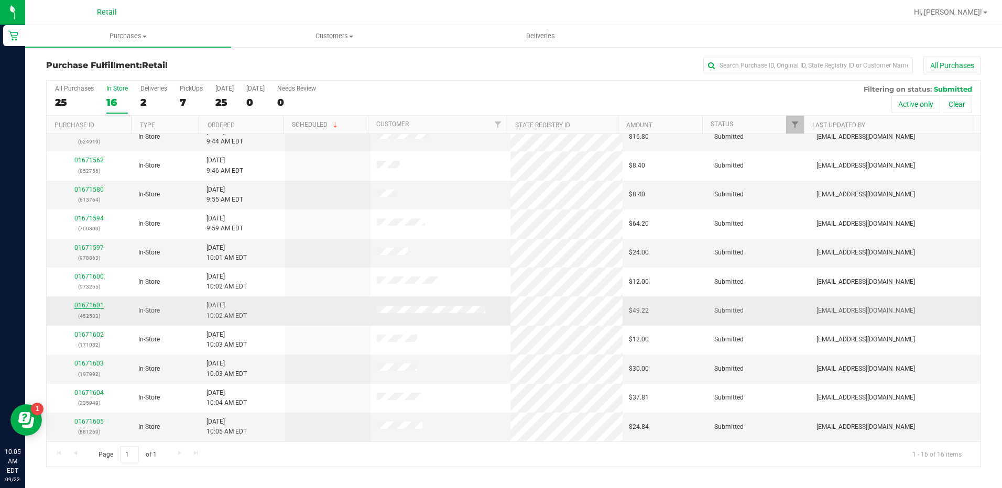
click at [90, 309] on link "01671601" at bounding box center [88, 305] width 29 height 7
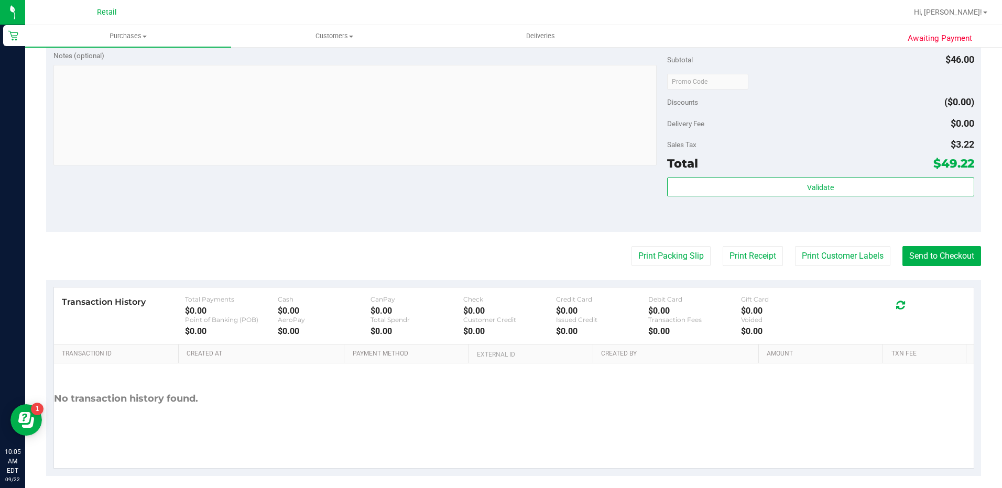
scroll to position [419, 0]
click at [925, 256] on button "Send to Checkout" at bounding box center [941, 255] width 79 height 20
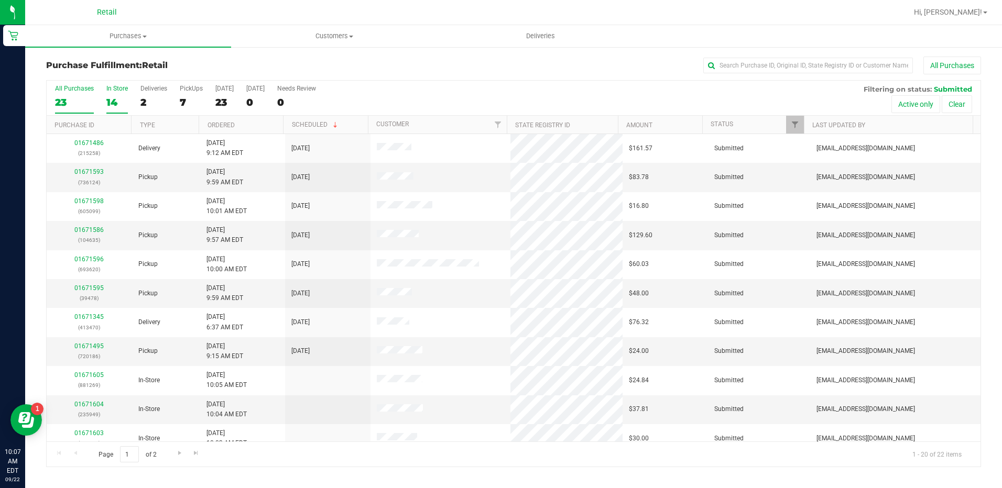
click at [109, 99] on div "14" at bounding box center [116, 102] width 21 height 12
click at [0, 0] on input "In Store 14" at bounding box center [0, 0] width 0 height 0
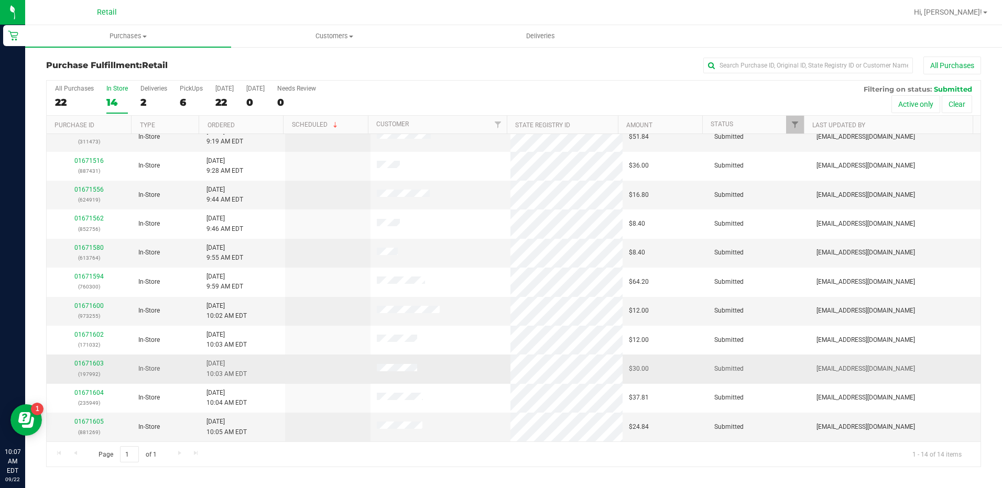
click at [97, 359] on div "01671603 (197992)" at bounding box center [89, 369] width 73 height 20
drag, startPoint x: 96, startPoint y: 367, endPoint x: 93, endPoint y: 358, distance: 9.4
click at [94, 362] on div "01671603 (197992)" at bounding box center [89, 369] width 73 height 20
click at [93, 358] on td "01671603 (197992)" at bounding box center [89, 369] width 85 height 29
click at [93, 363] on link "01671603" at bounding box center [88, 363] width 29 height 7
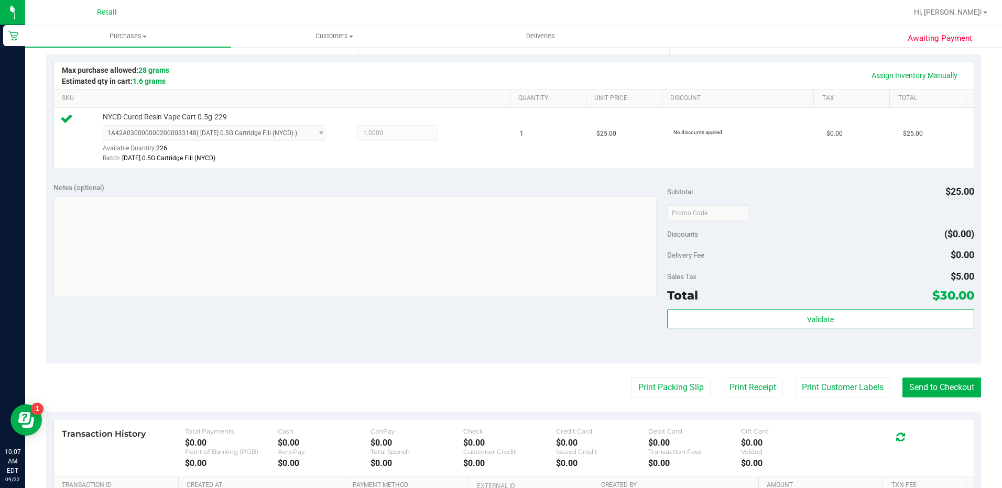
scroll to position [262, 0]
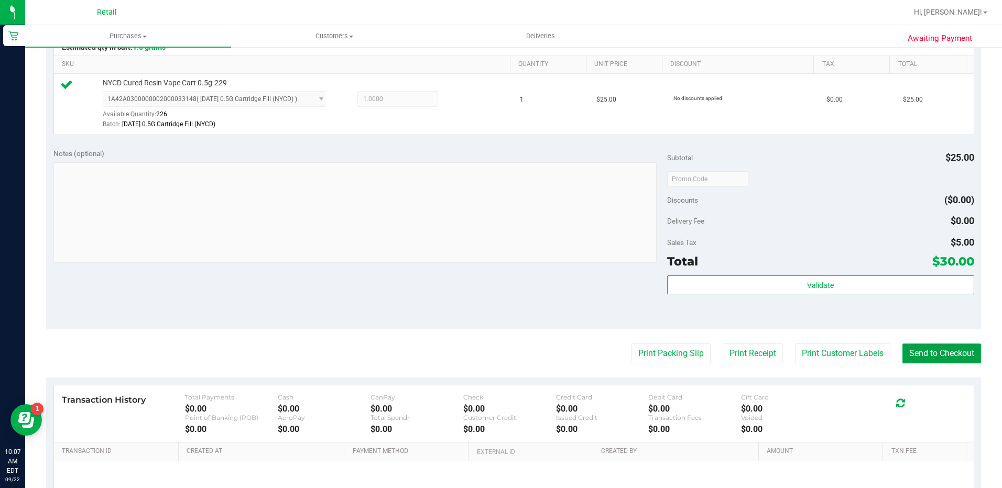
click at [922, 357] on button "Send to Checkout" at bounding box center [941, 354] width 79 height 20
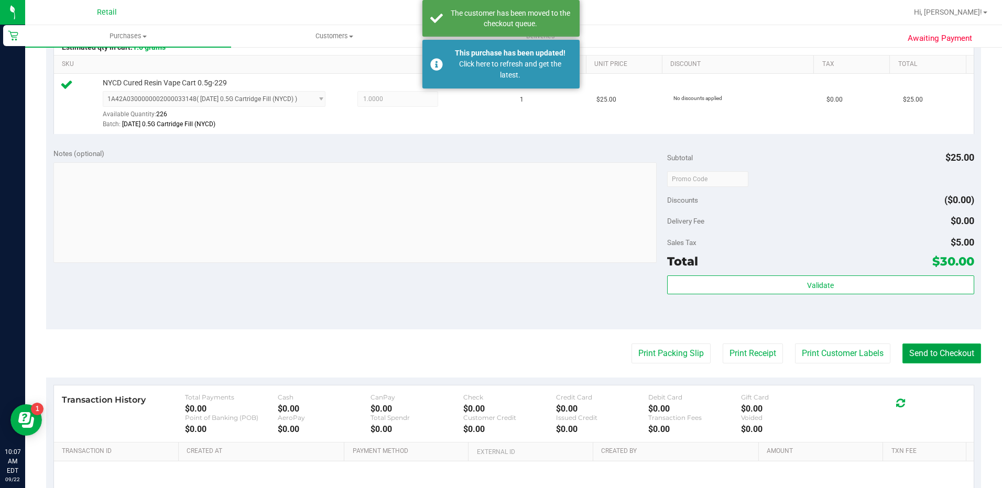
click at [917, 348] on button "Send to Checkout" at bounding box center [941, 354] width 79 height 20
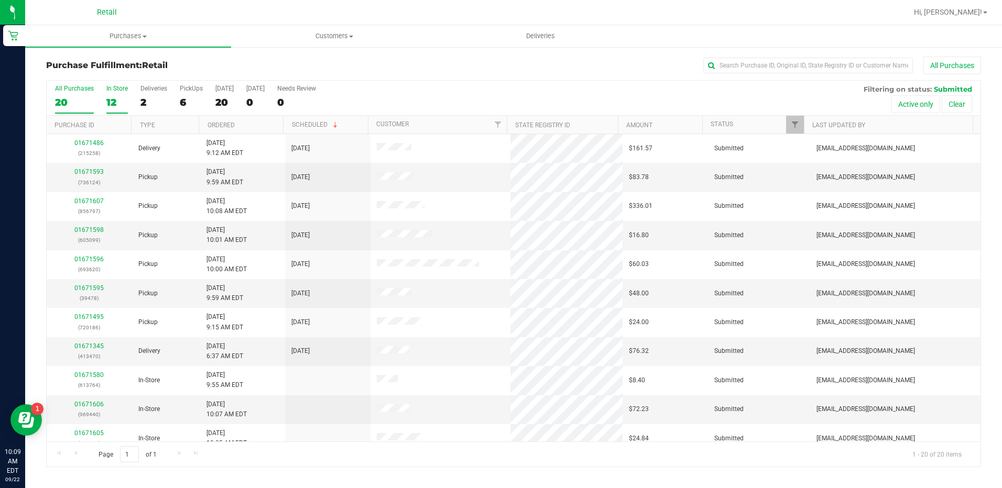
click at [120, 86] on div "In Store" at bounding box center [116, 88] width 21 height 7
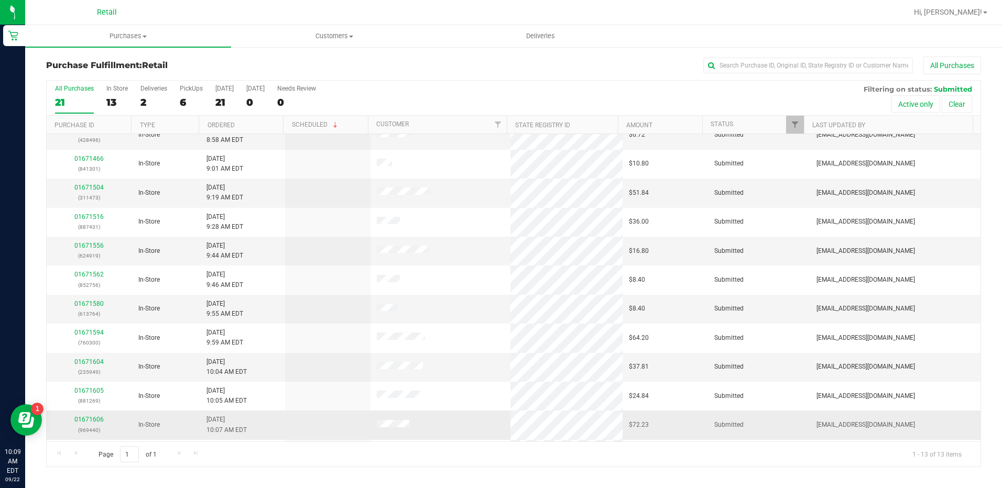
scroll to position [69, 0]
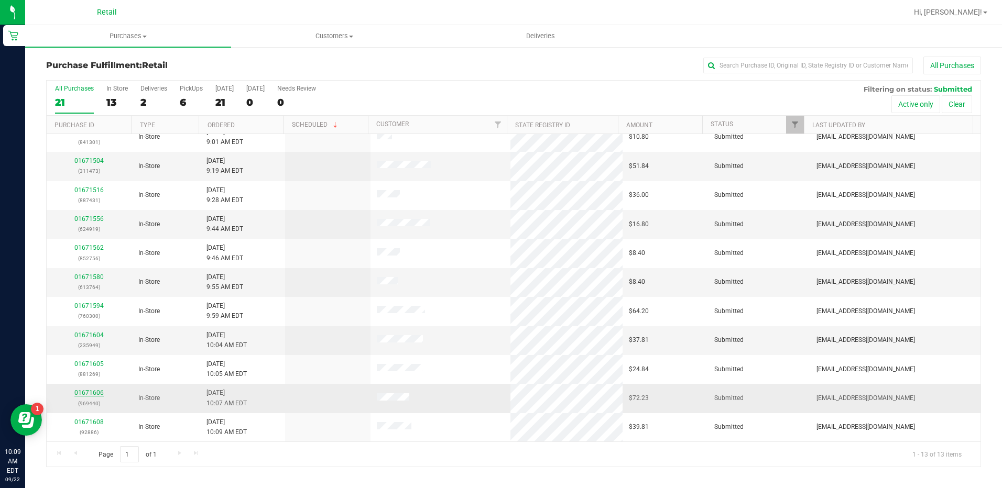
click at [93, 394] on link "01671606" at bounding box center [88, 392] width 29 height 7
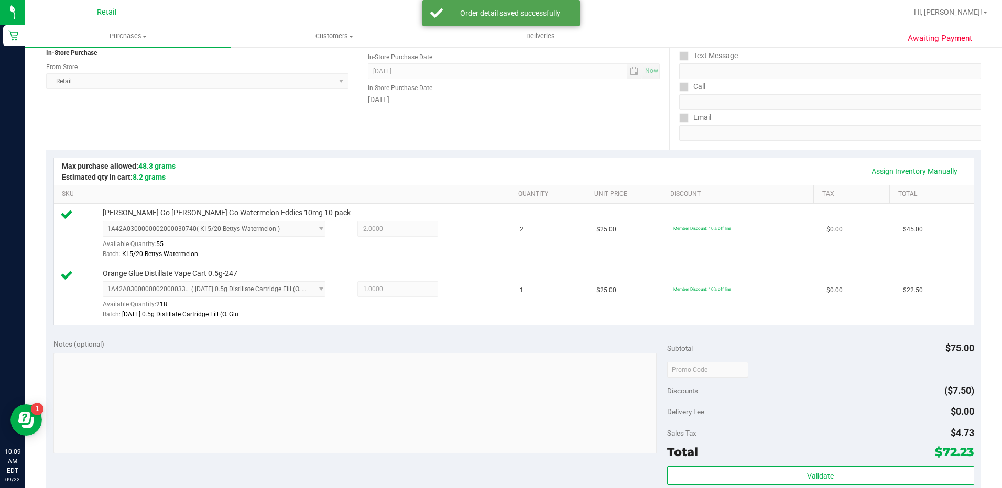
scroll to position [210, 0]
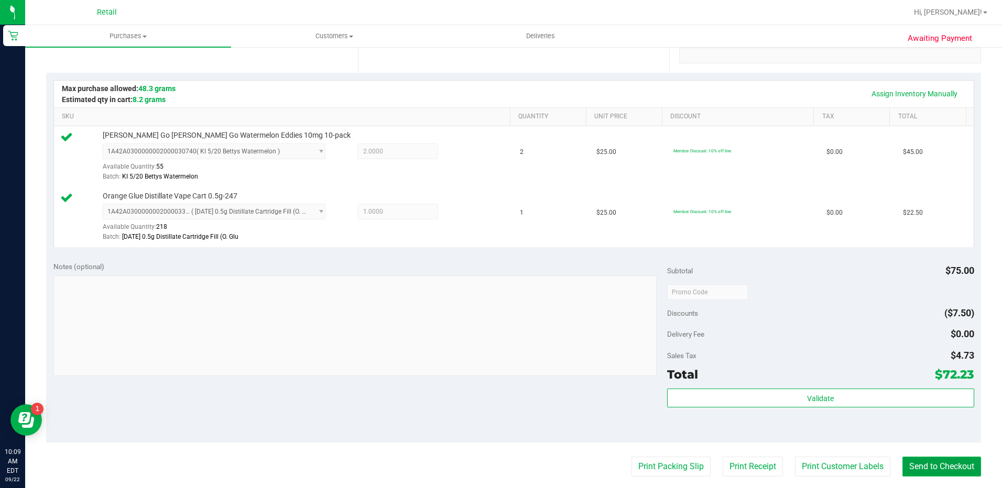
click at [961, 469] on button "Send to Checkout" at bounding box center [941, 467] width 79 height 20
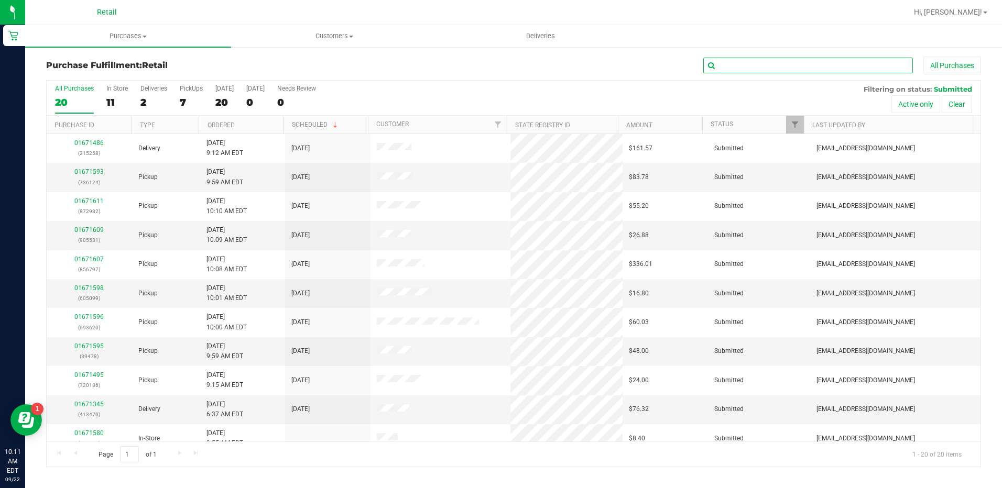
drag, startPoint x: 739, startPoint y: 64, endPoint x: 746, endPoint y: 64, distance: 6.8
click at [741, 64] on input "text" at bounding box center [808, 66] width 210 height 16
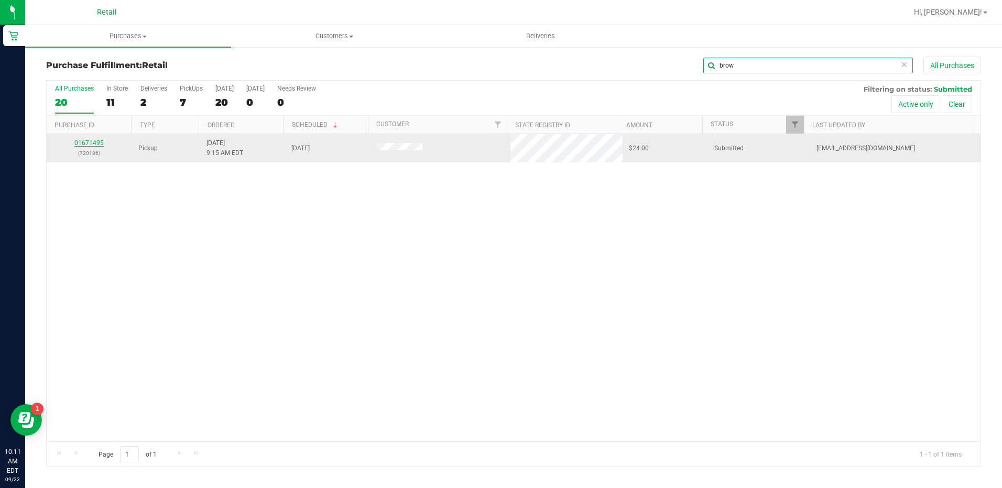
type input "brow"
click at [94, 142] on link "01671495" at bounding box center [88, 142] width 29 height 7
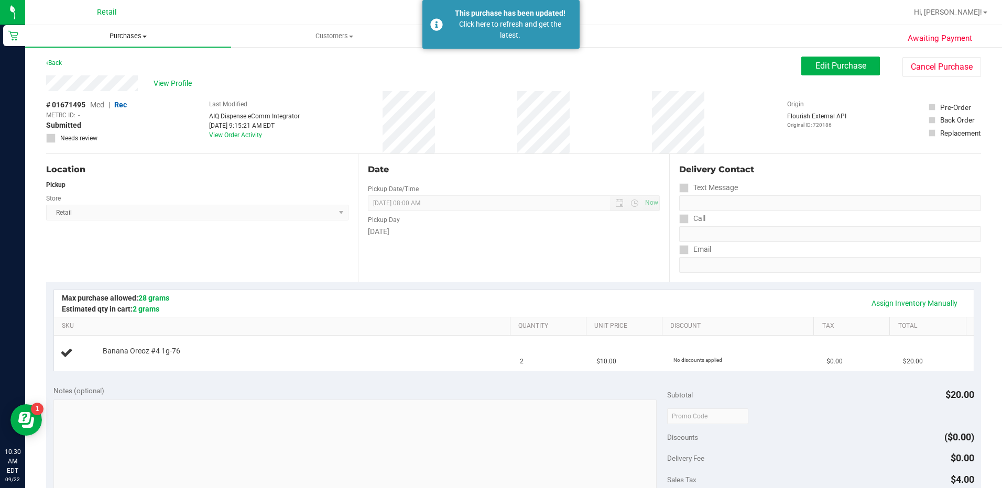
click at [134, 42] on uib-tab-heading "Purchases Summary of purchases Fulfillment All purchases" at bounding box center [128, 36] width 206 height 22
click at [129, 78] on li "Fulfillment" at bounding box center [128, 76] width 206 height 13
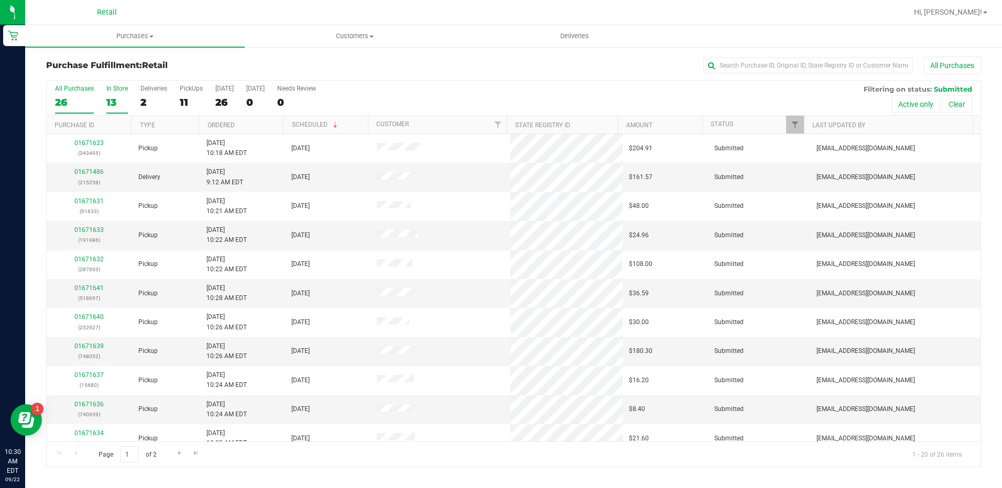
click at [112, 99] on div "13" at bounding box center [116, 102] width 21 height 12
click at [0, 0] on input "In Store 13" at bounding box center [0, 0] width 0 height 0
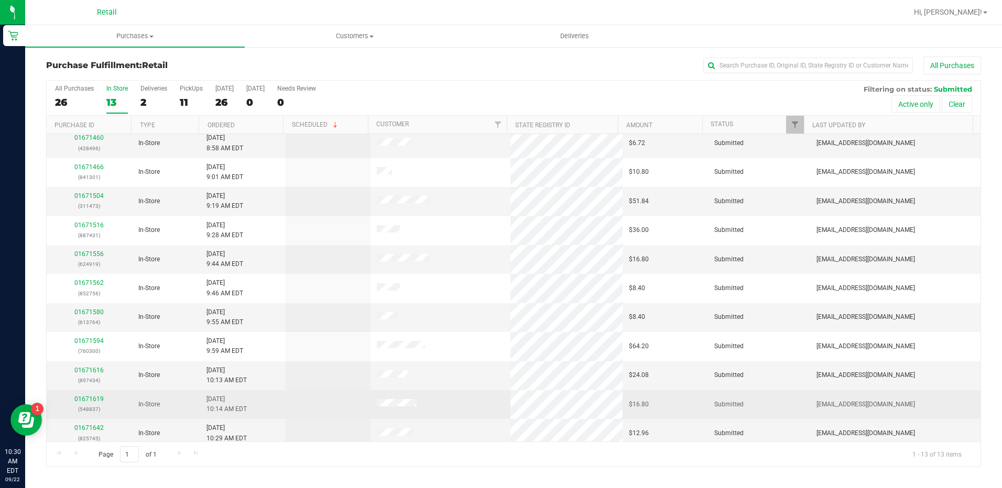
scroll to position [69, 0]
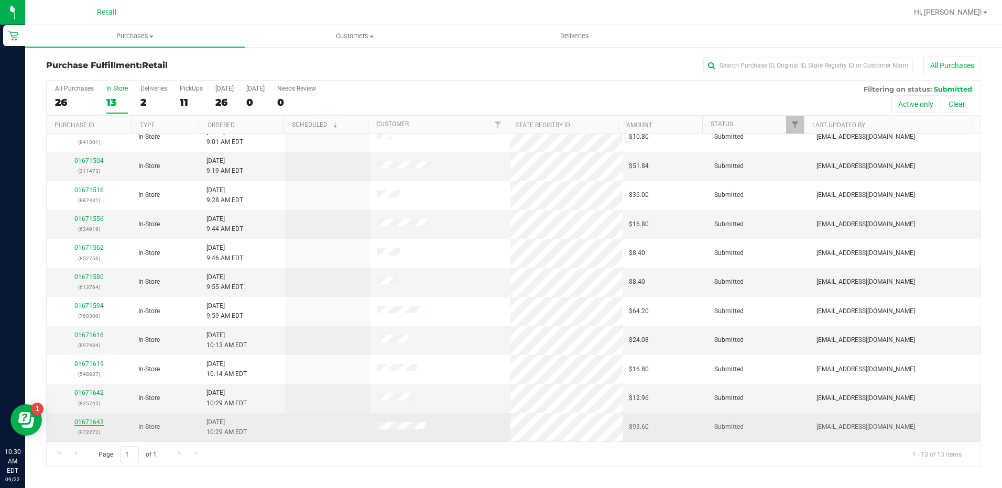
click at [97, 425] on link "01671643" at bounding box center [88, 422] width 29 height 7
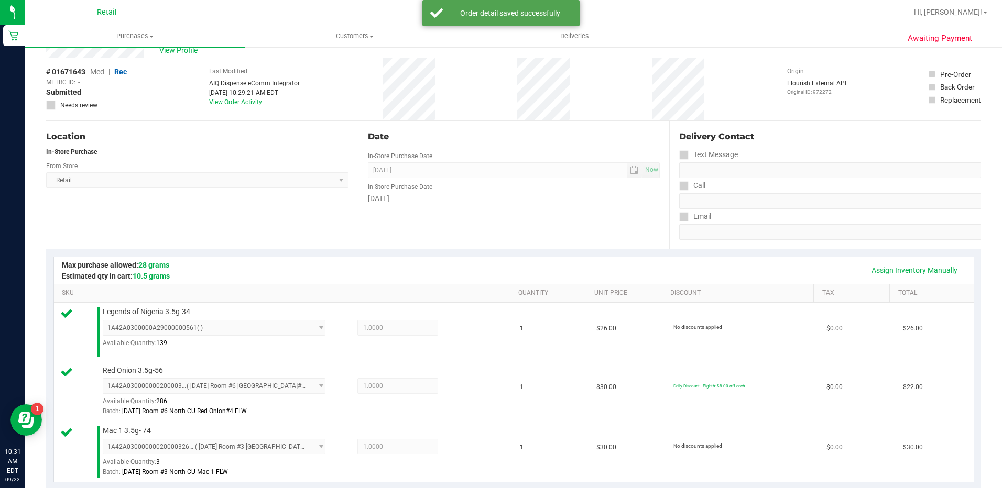
scroll to position [262, 0]
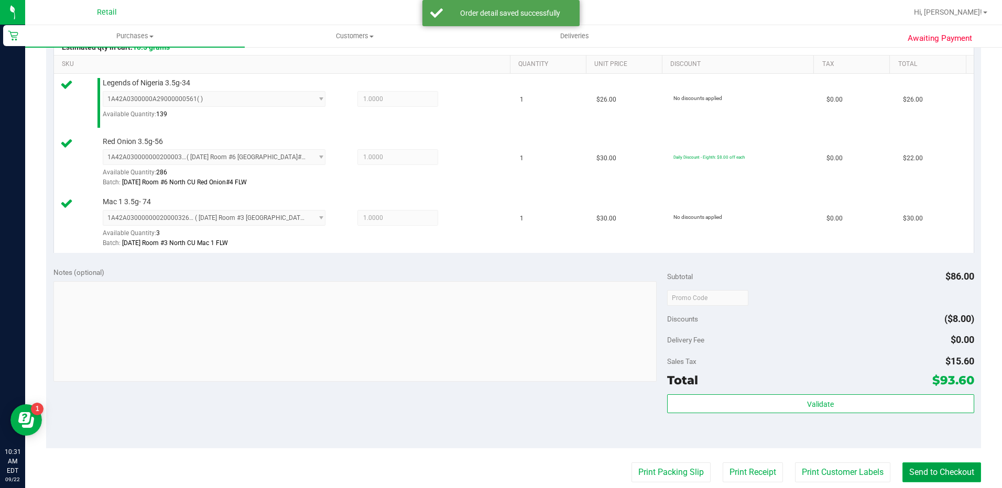
click at [929, 470] on button "Send to Checkout" at bounding box center [941, 473] width 79 height 20
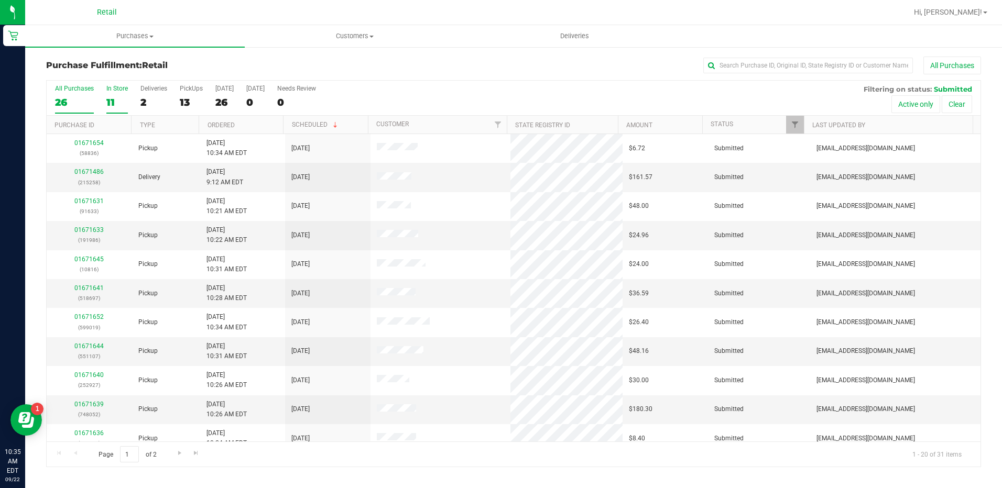
click at [119, 102] on div "11" at bounding box center [116, 102] width 21 height 12
click at [0, 0] on input "In Store 11" at bounding box center [0, 0] width 0 height 0
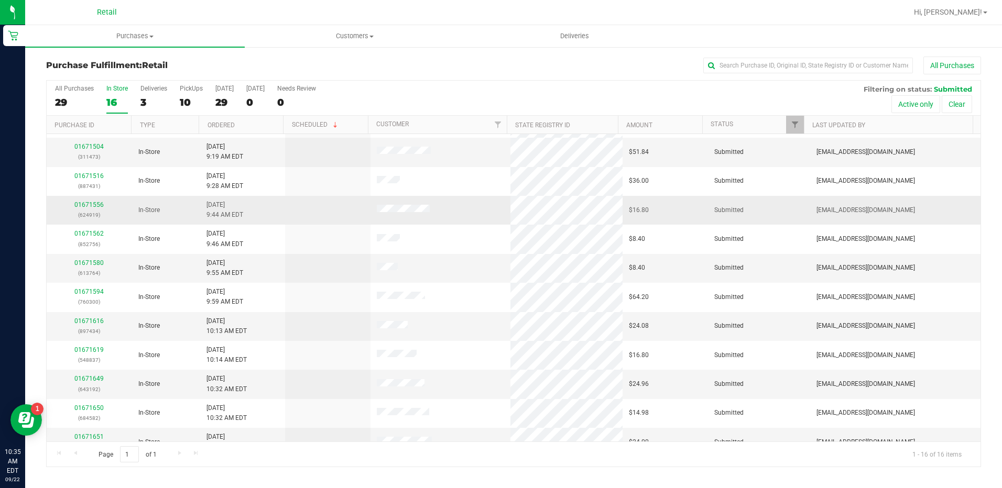
scroll to position [157, 0]
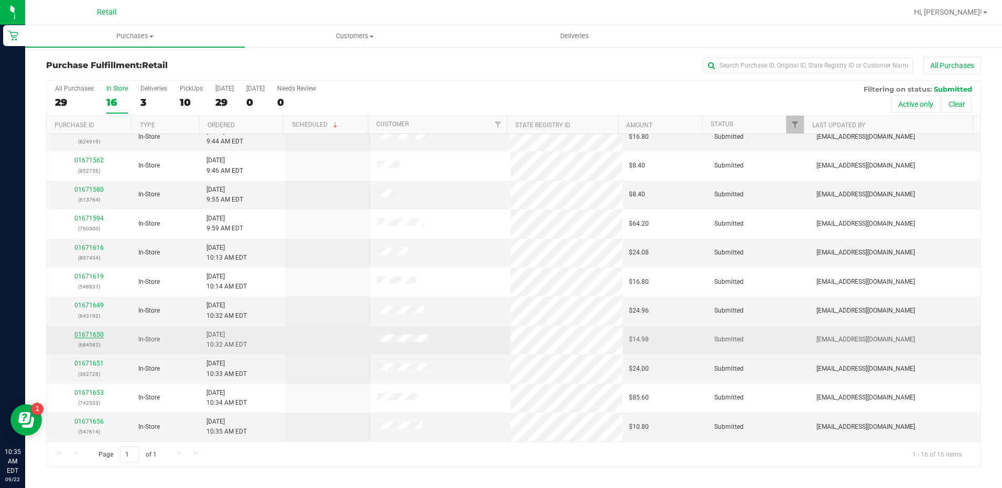
click at [91, 332] on link "01671650" at bounding box center [88, 334] width 29 height 7
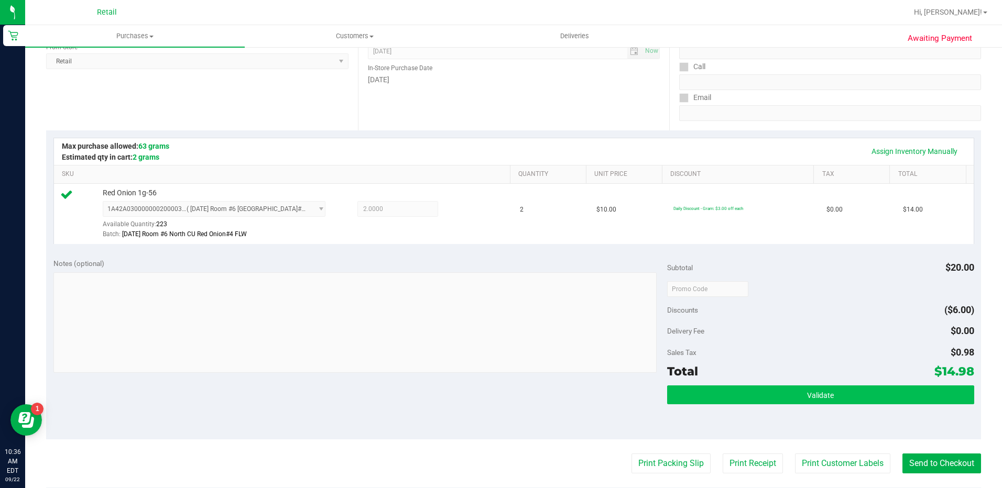
scroll to position [210, 0]
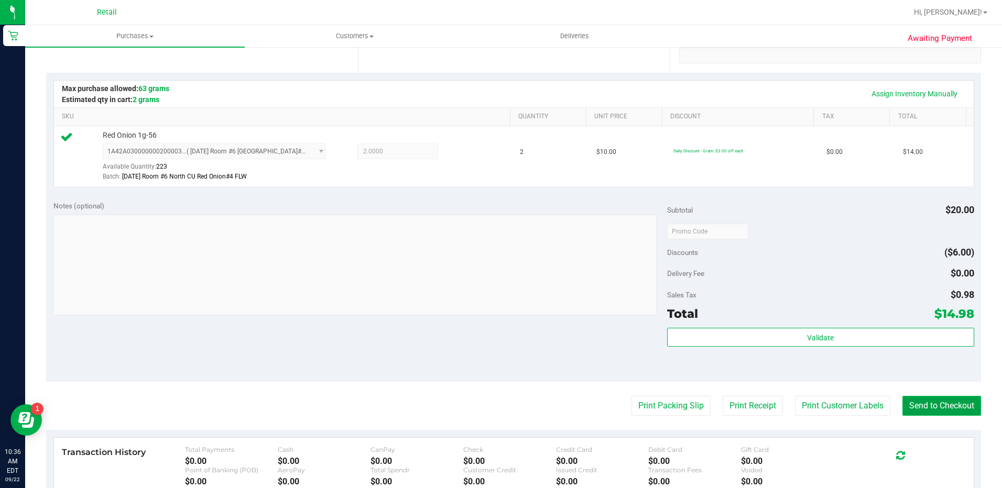
click at [923, 414] on button "Send to Checkout" at bounding box center [941, 406] width 79 height 20
click at [926, 407] on button "Send to Checkout" at bounding box center [937, 406] width 87 height 20
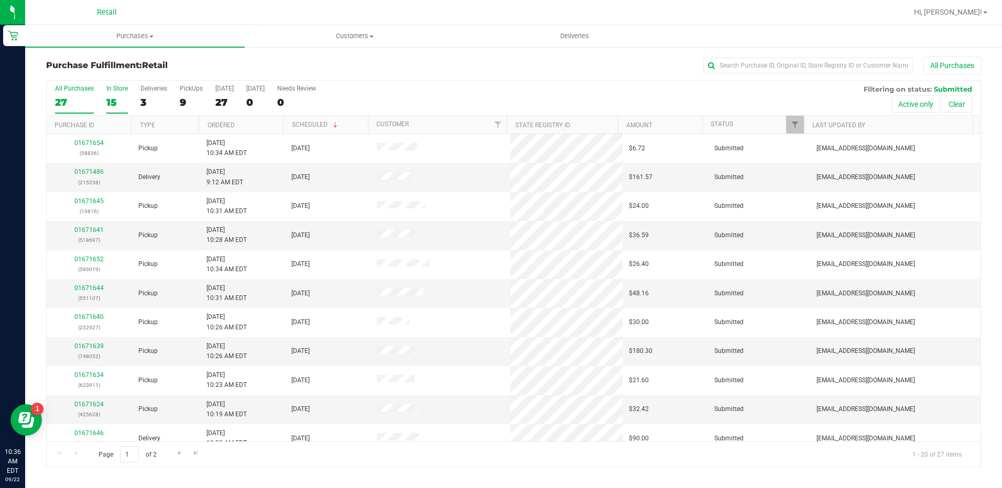
click at [124, 95] on label "In Store 15" at bounding box center [116, 99] width 21 height 29
click at [0, 0] on input "In Store 15" at bounding box center [0, 0] width 0 height 0
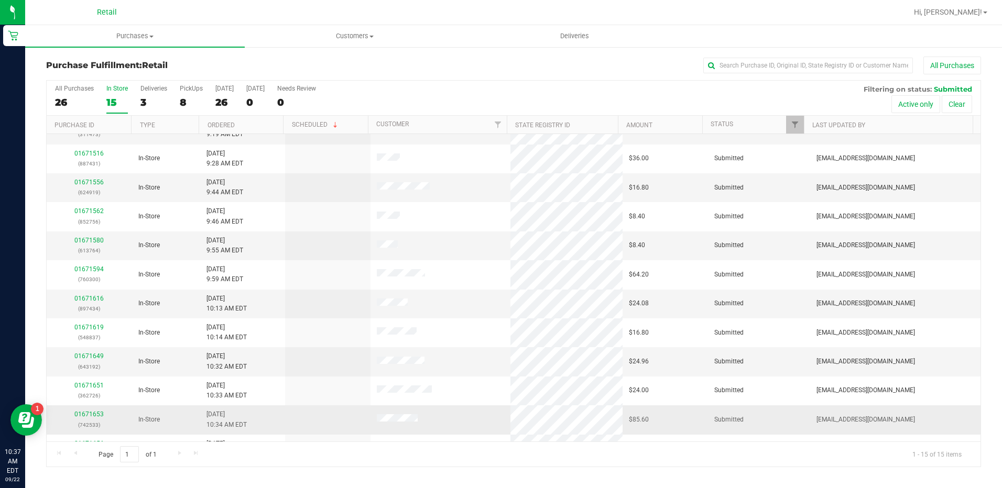
scroll to position [127, 0]
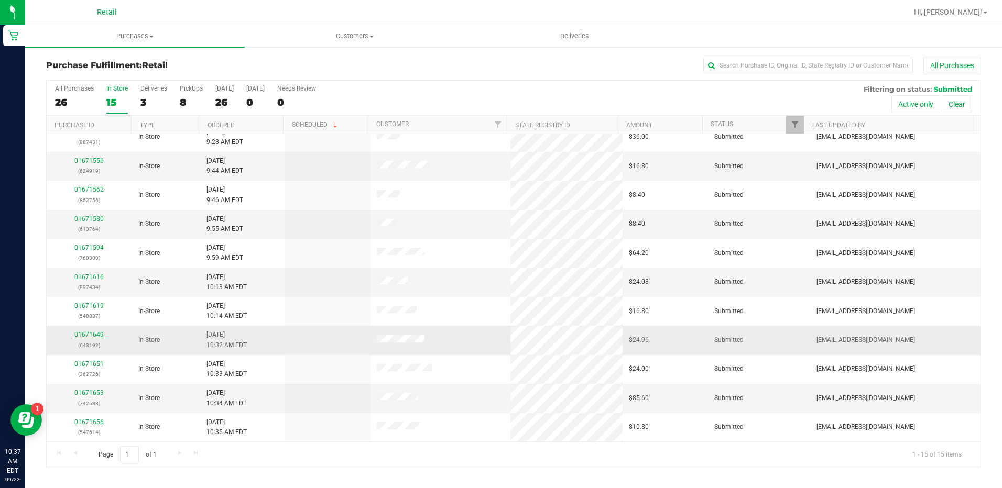
click at [97, 332] on link "01671649" at bounding box center [88, 334] width 29 height 7
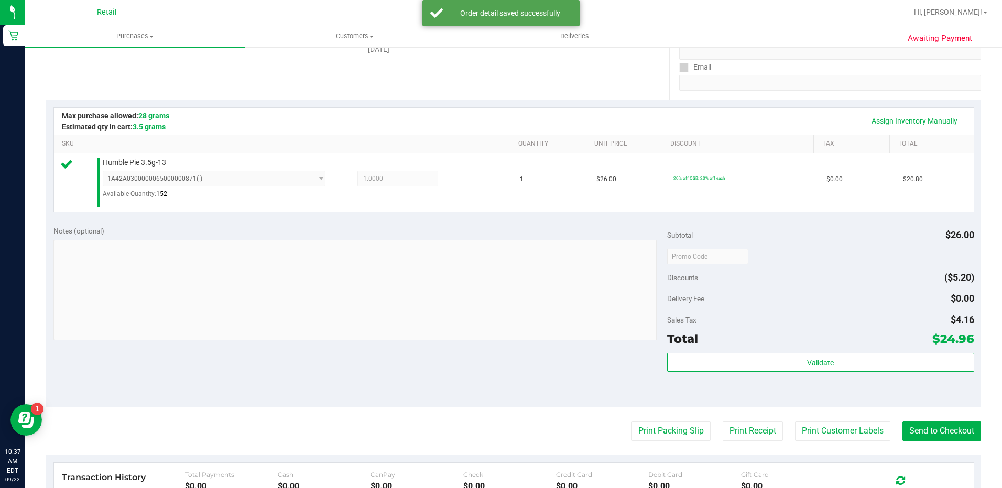
scroll to position [314, 0]
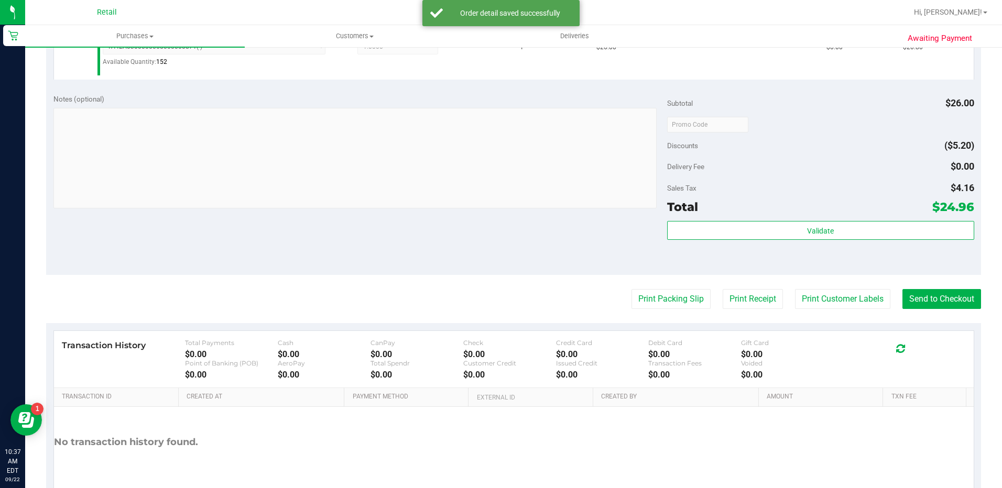
click at [918, 311] on purchase-details "Back Edit Purchase Cancel Purchase View Profile # 01671649 Med | Rec METRC ID: …" at bounding box center [513, 130] width 935 height 777
click at [940, 297] on button "Send to Checkout" at bounding box center [941, 299] width 79 height 20
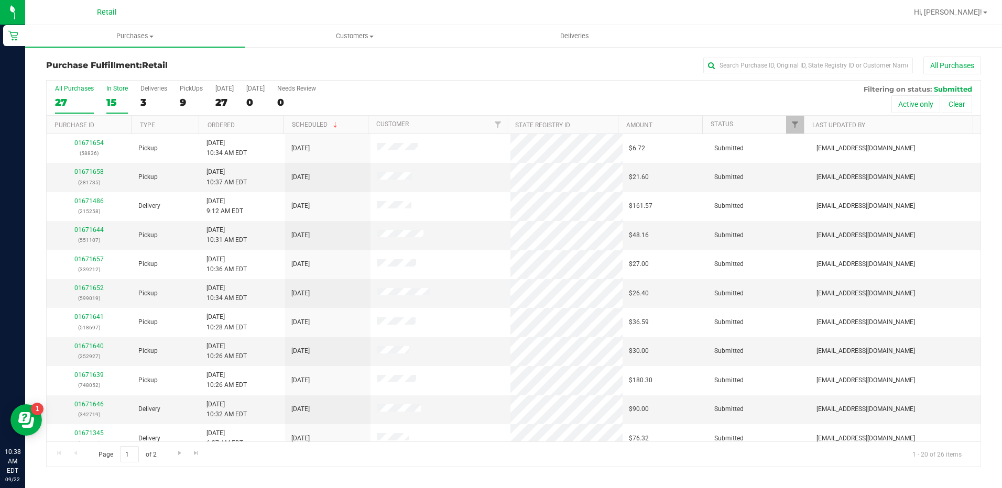
click at [117, 91] on div "In Store" at bounding box center [116, 88] width 21 height 7
click at [0, 0] on input "In Store 15" at bounding box center [0, 0] width 0 height 0
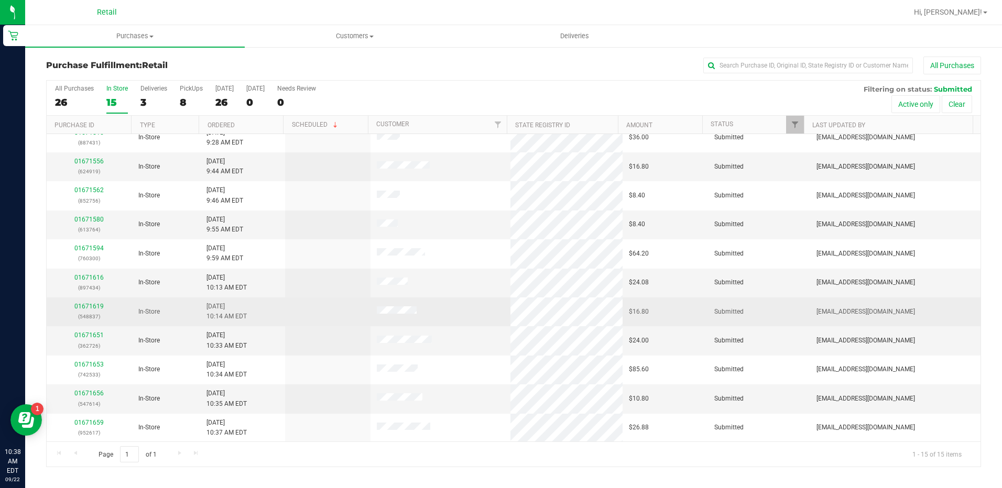
scroll to position [127, 0]
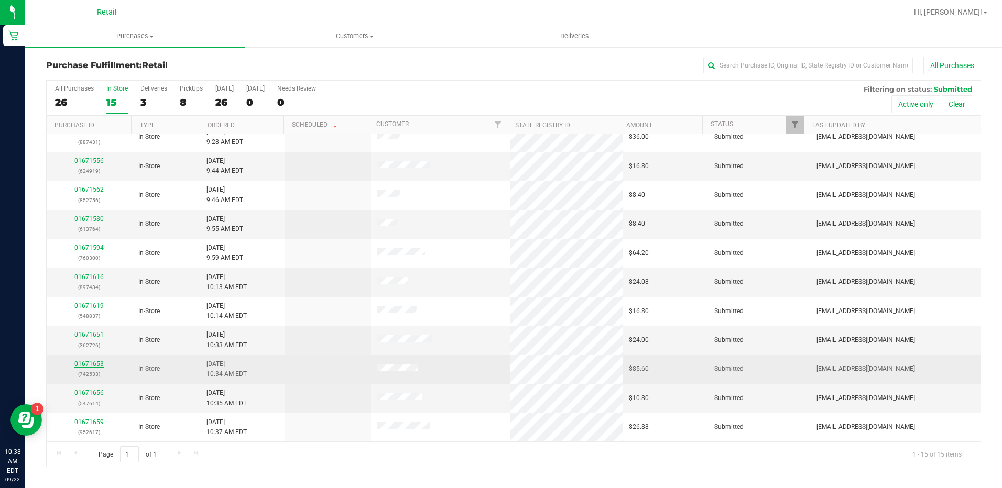
click at [101, 363] on link "01671653" at bounding box center [88, 364] width 29 height 7
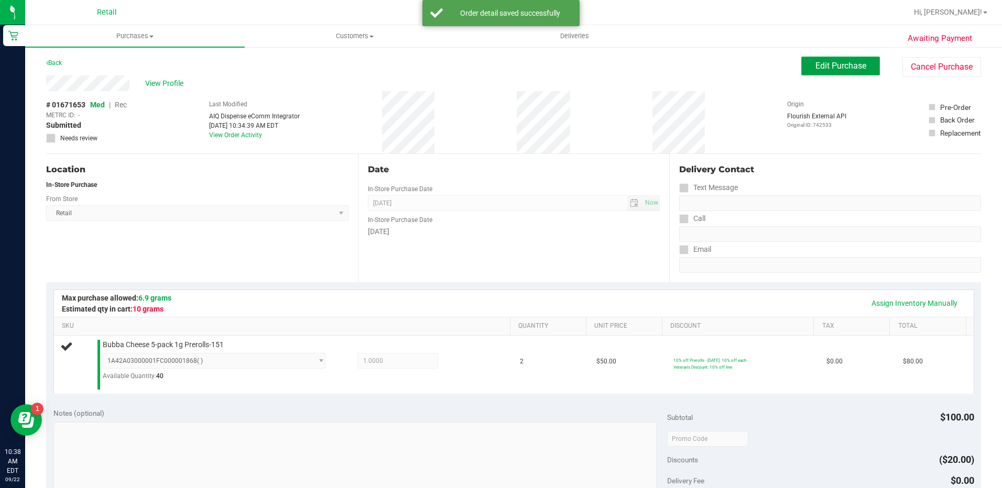
click at [838, 61] on span "Edit Purchase" at bounding box center [840, 66] width 51 height 10
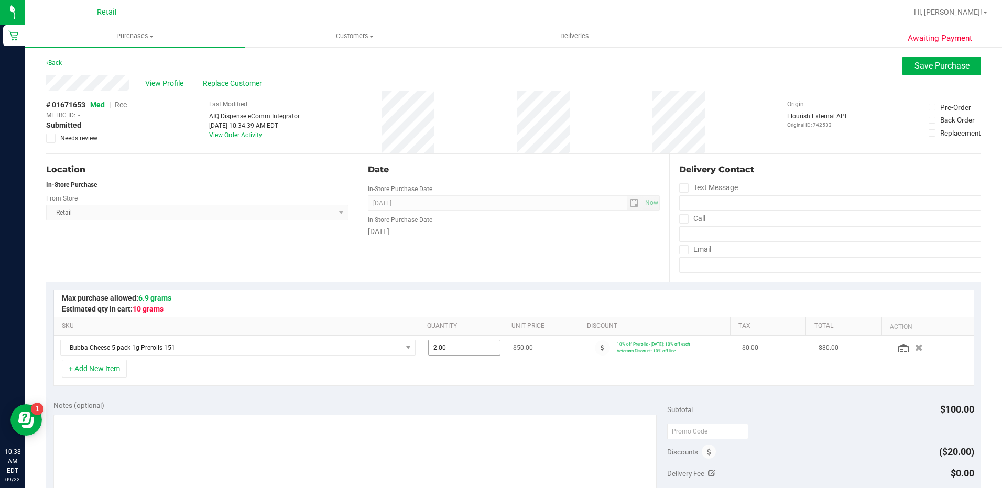
click at [445, 350] on span "2.00 2" at bounding box center [464, 348] width 72 height 16
click at [0, 0] on input "2" at bounding box center [0, 0] width 0 height 0
type input "1"
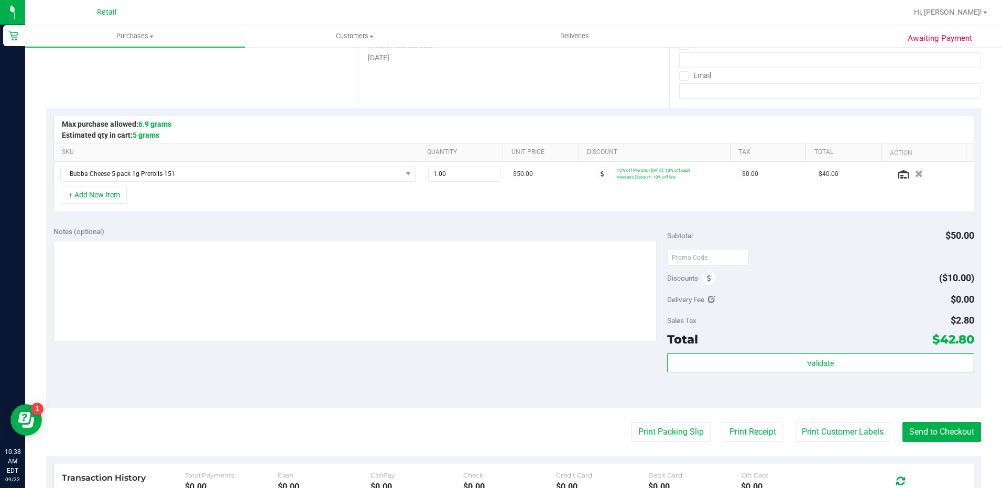
scroll to position [210, 0]
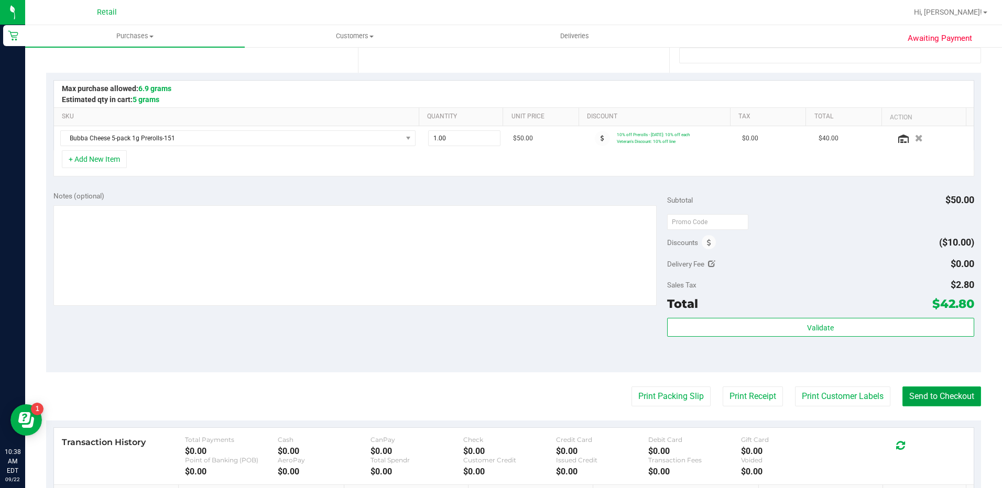
click at [912, 397] on button "Send to Checkout" at bounding box center [941, 397] width 79 height 20
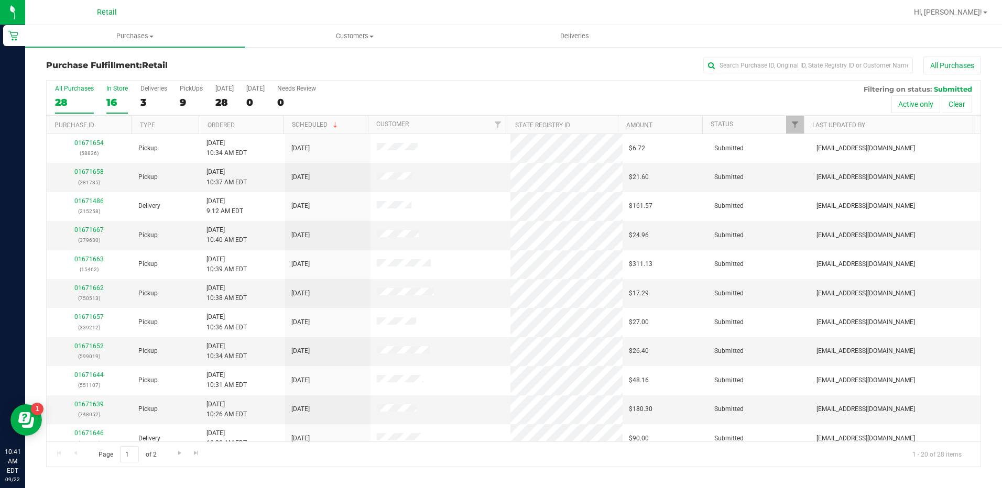
click at [118, 94] on label "In Store 16" at bounding box center [116, 99] width 21 height 29
click at [0, 0] on input "In Store 16" at bounding box center [0, 0] width 0 height 0
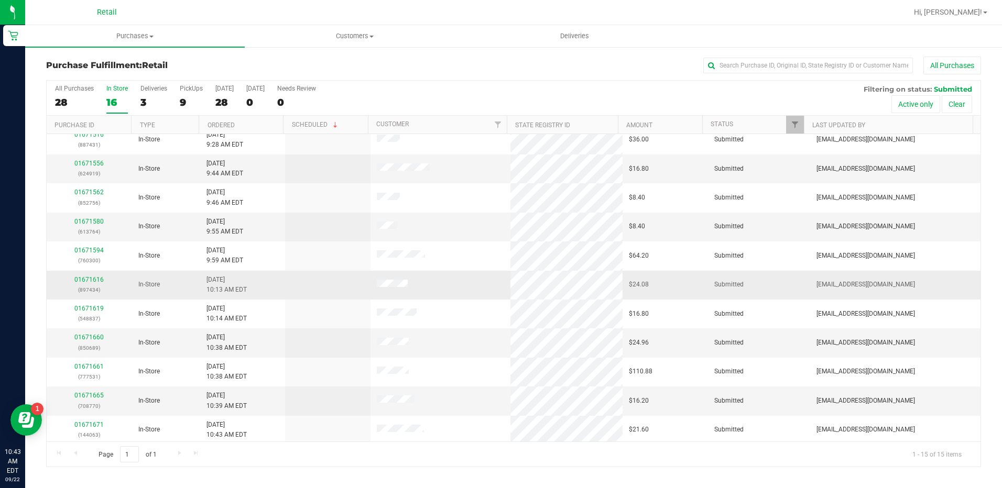
scroll to position [127, 0]
click at [99, 334] on link "01671660" at bounding box center [88, 334] width 29 height 7
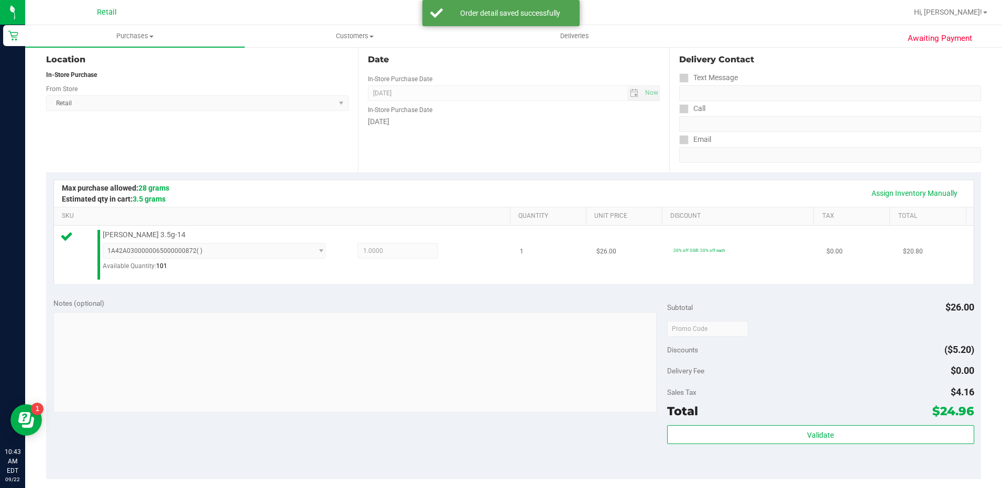
scroll to position [210, 0]
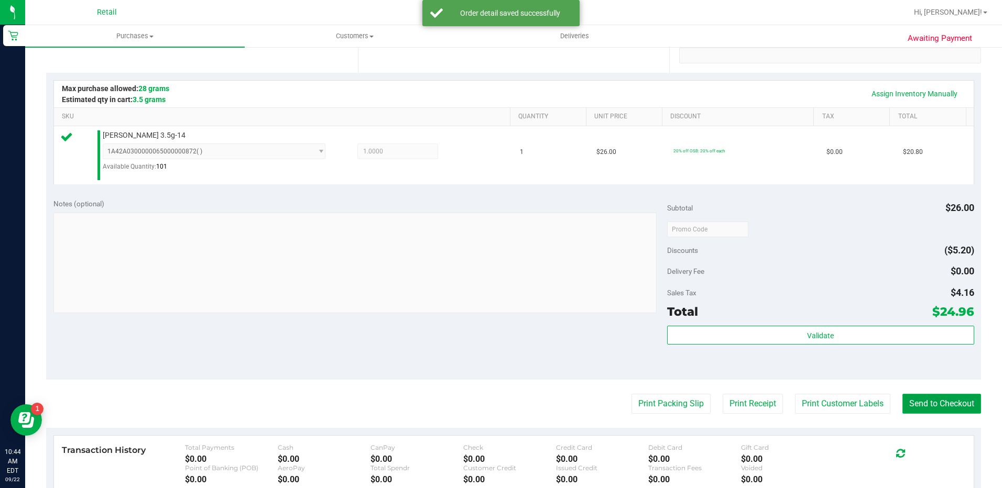
click at [929, 407] on button "Send to Checkout" at bounding box center [941, 404] width 79 height 20
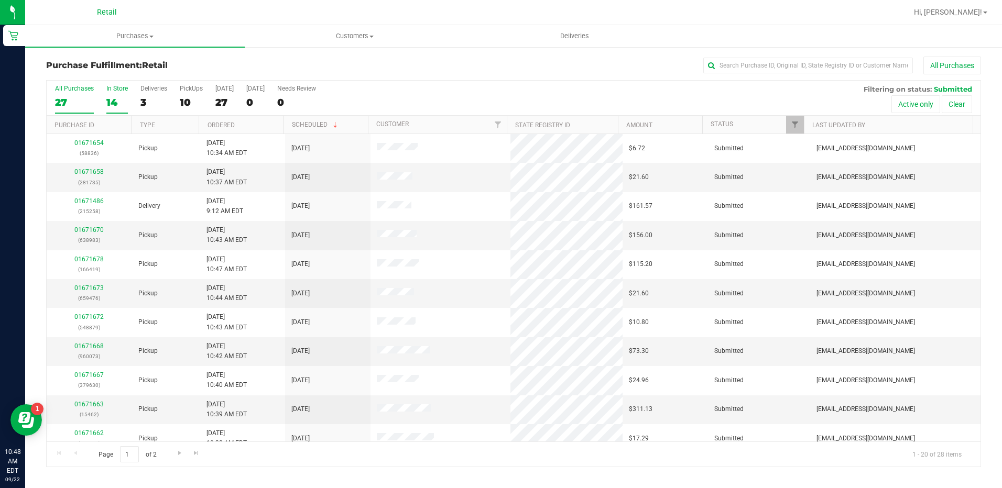
click at [123, 96] on div "14" at bounding box center [116, 102] width 21 height 12
click at [0, 0] on input "In Store 14" at bounding box center [0, 0] width 0 height 0
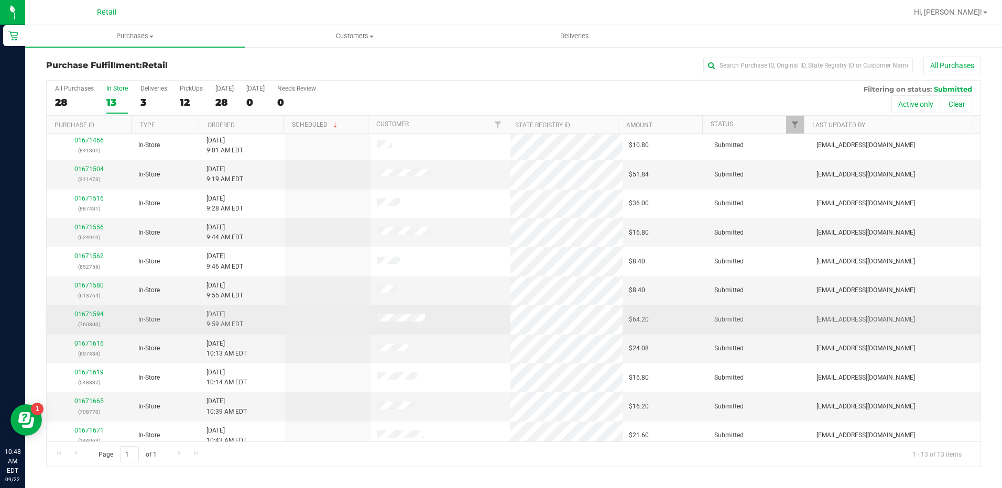
scroll to position [69, 0]
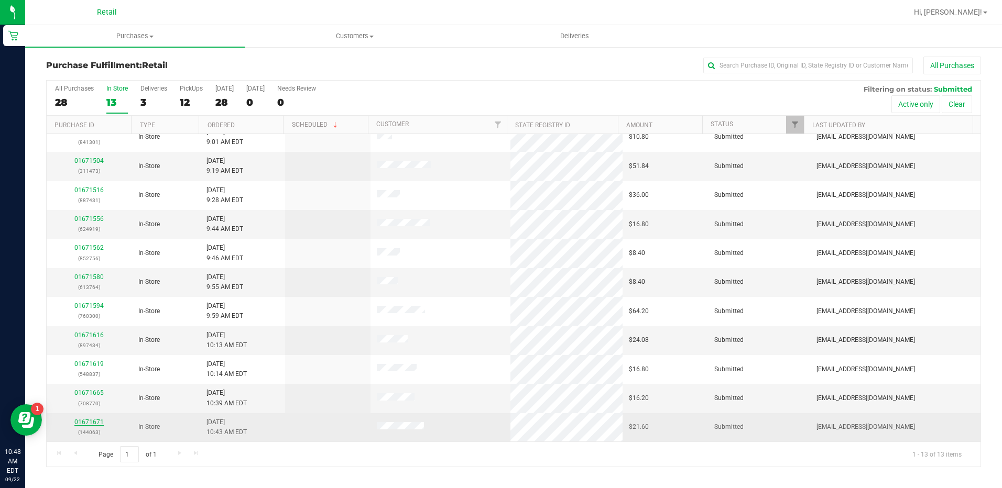
click at [97, 423] on link "01671671" at bounding box center [88, 422] width 29 height 7
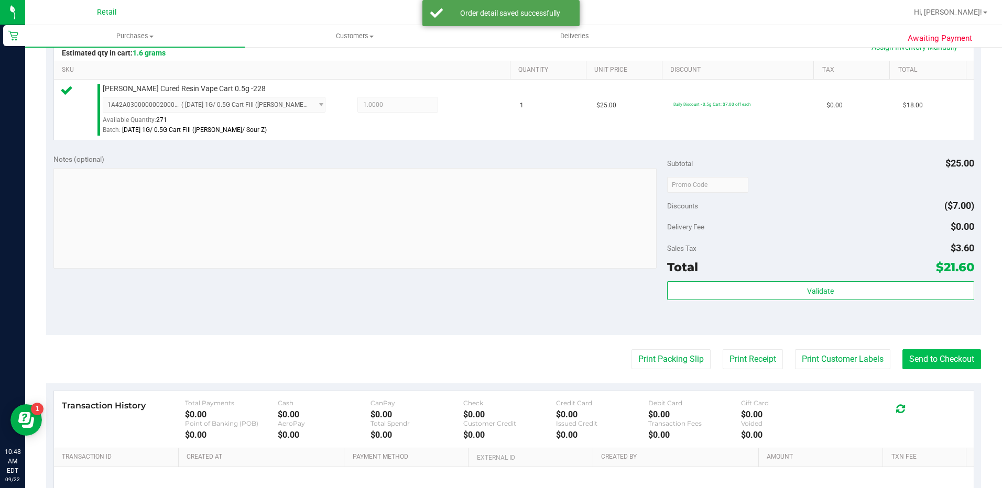
scroll to position [262, 0]
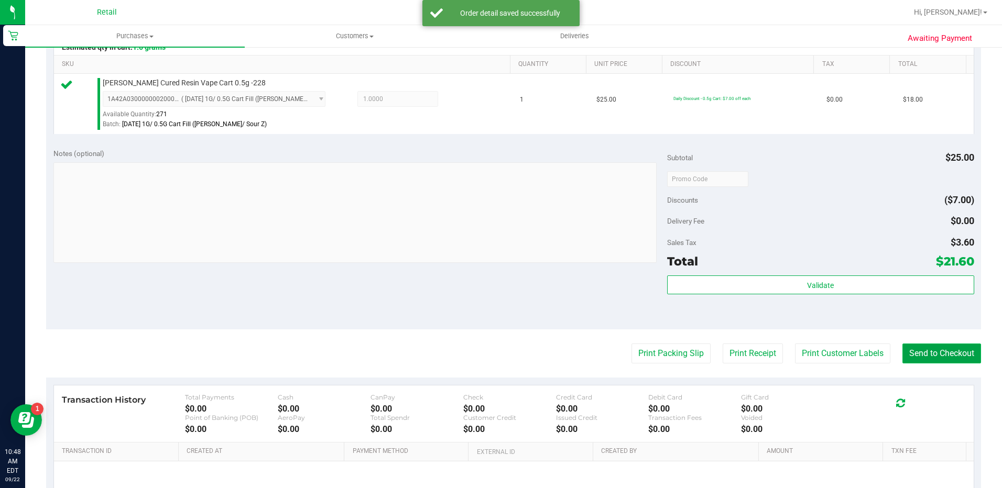
click at [920, 352] on button "Send to Checkout" at bounding box center [941, 354] width 79 height 20
